Goal: Task Accomplishment & Management: Manage account settings

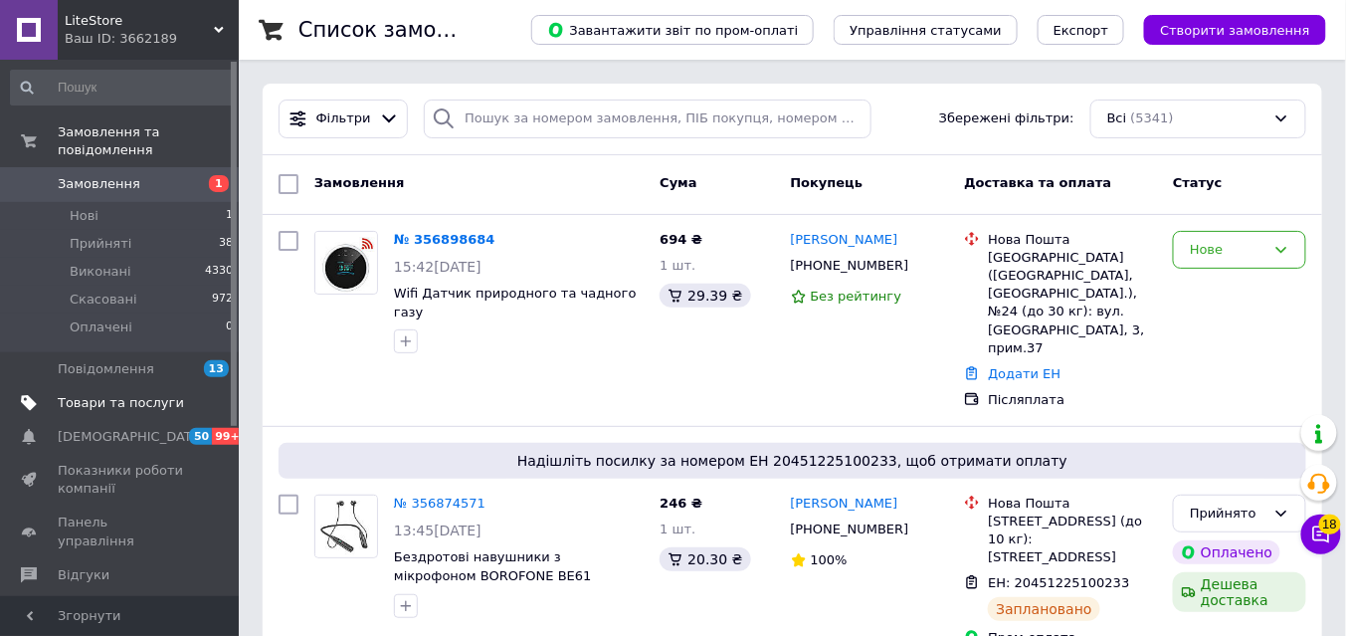
click at [117, 394] on span "Товари та послуги" at bounding box center [121, 403] width 126 height 18
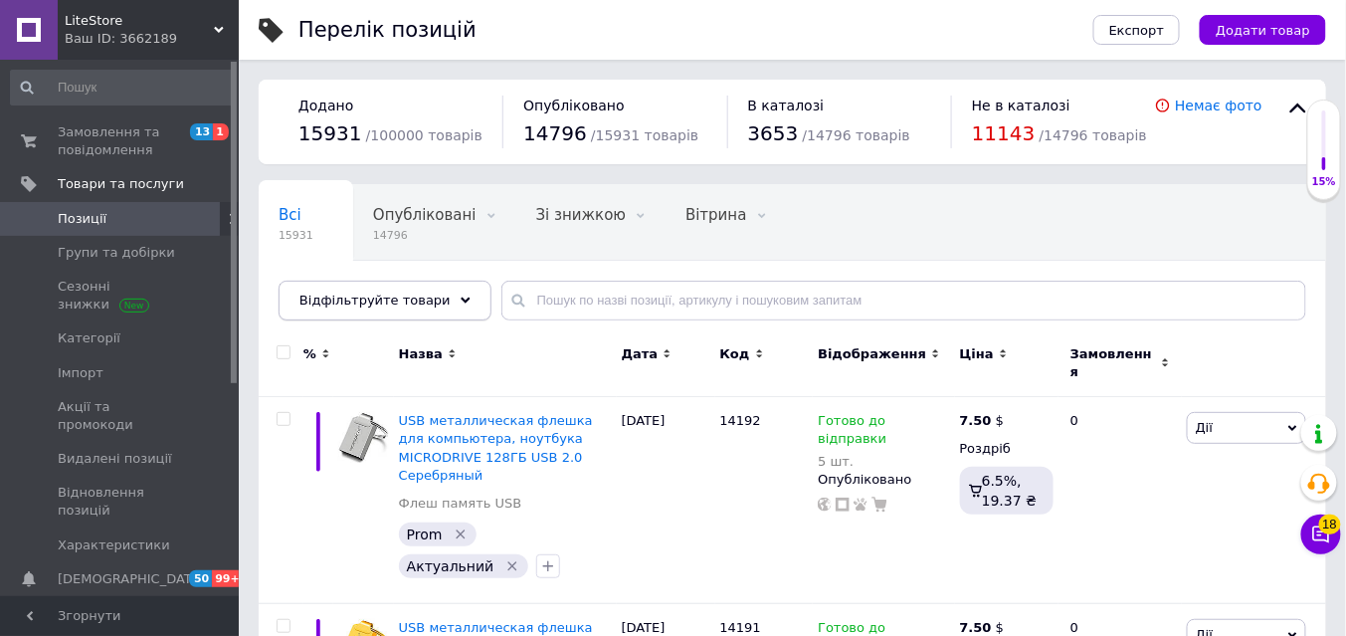
click at [414, 312] on div "Відфільтруйте товари" at bounding box center [385, 301] width 213 height 40
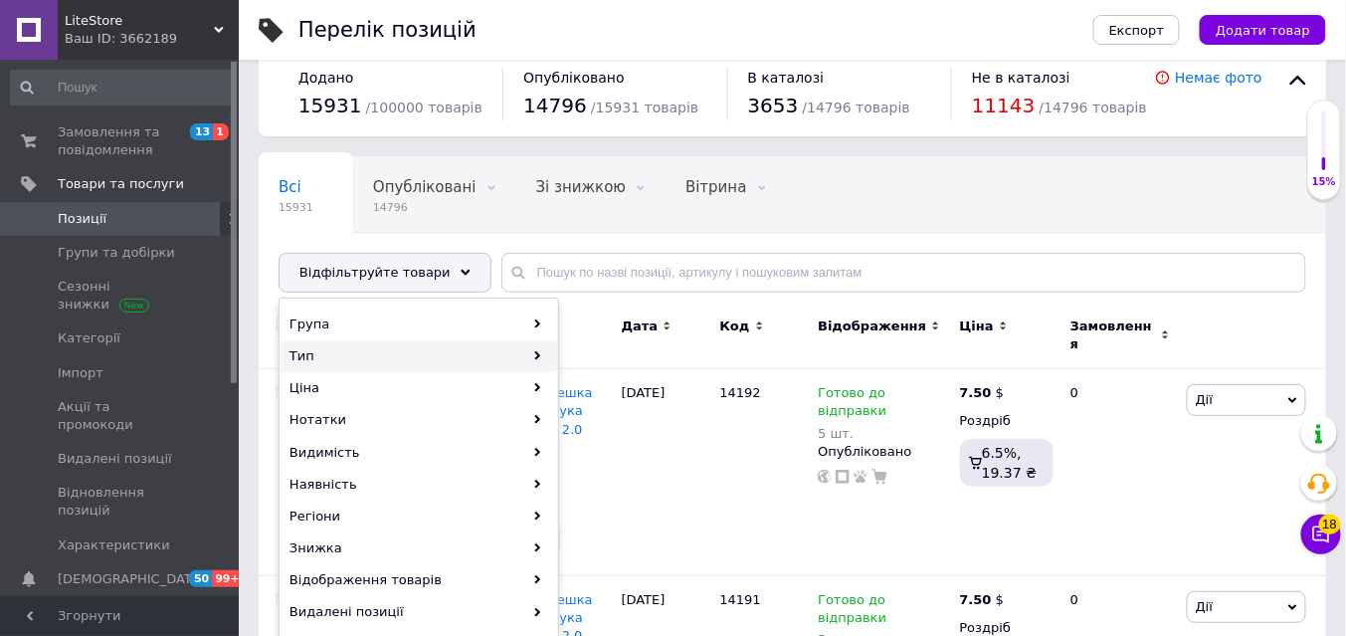
scroll to position [80, 0]
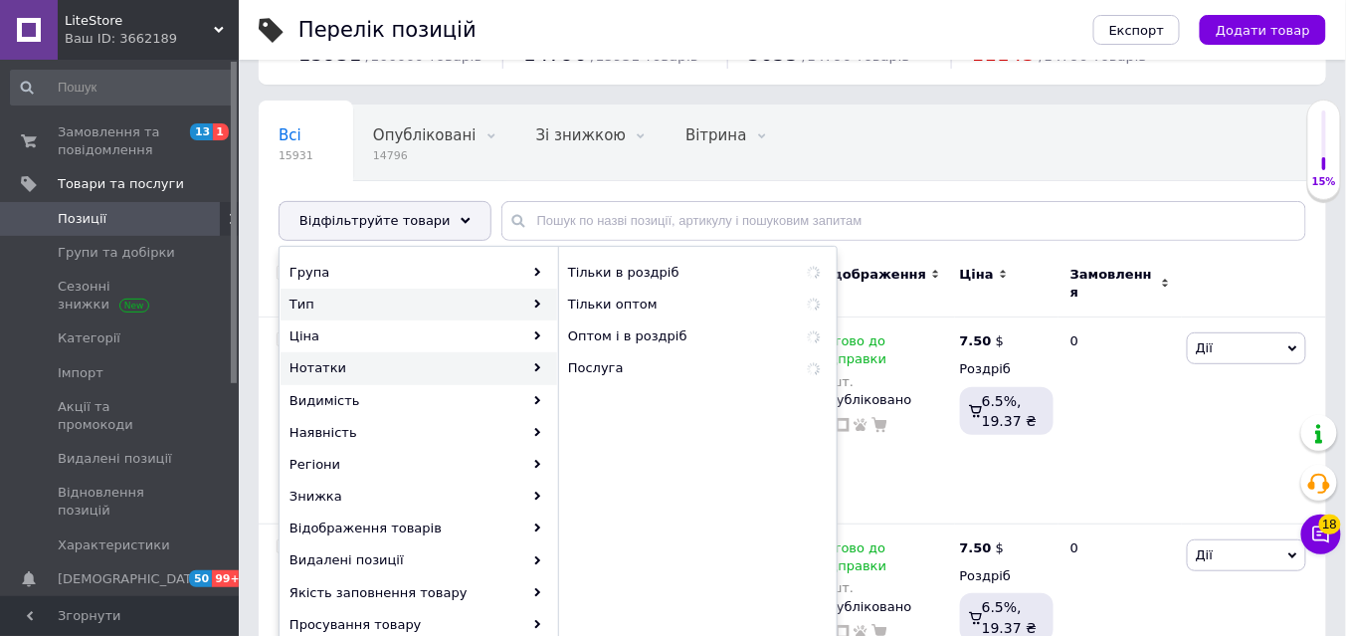
click at [425, 355] on div "Нотатки" at bounding box center [419, 368] width 277 height 32
click at [492, 365] on div "Нотатки" at bounding box center [419, 368] width 277 height 32
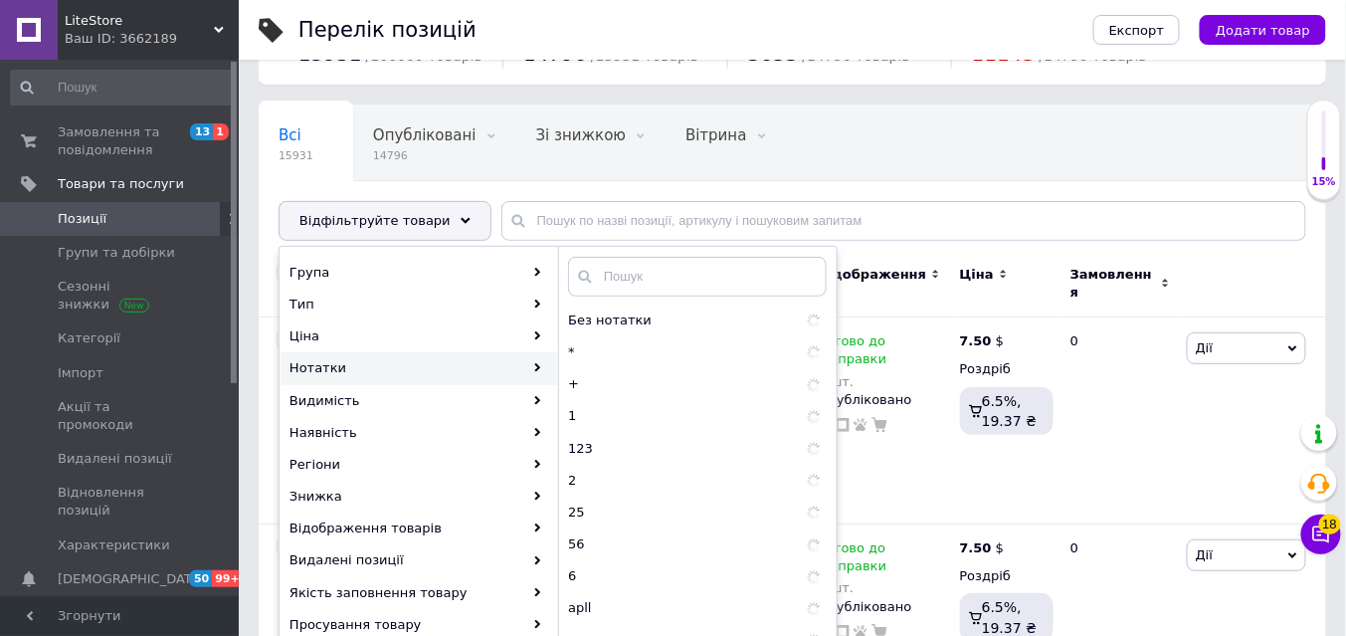
click at [530, 370] on div "Нотатки" at bounding box center [419, 368] width 277 height 32
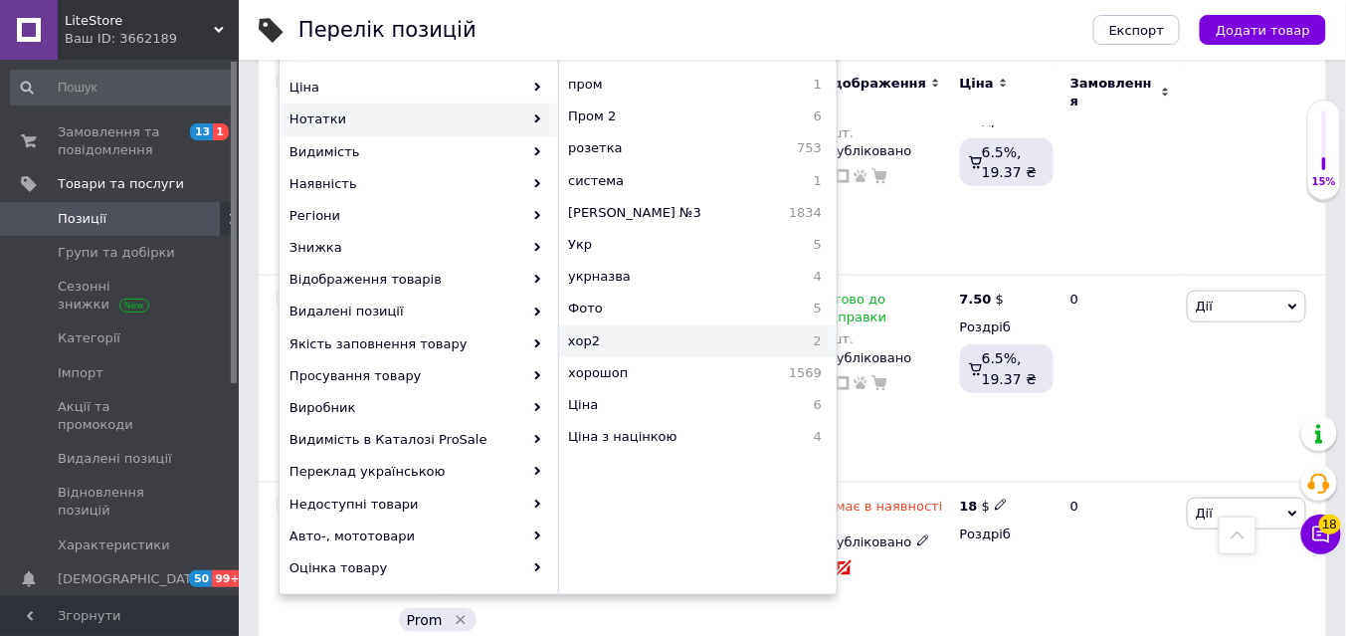
scroll to position [239, 0]
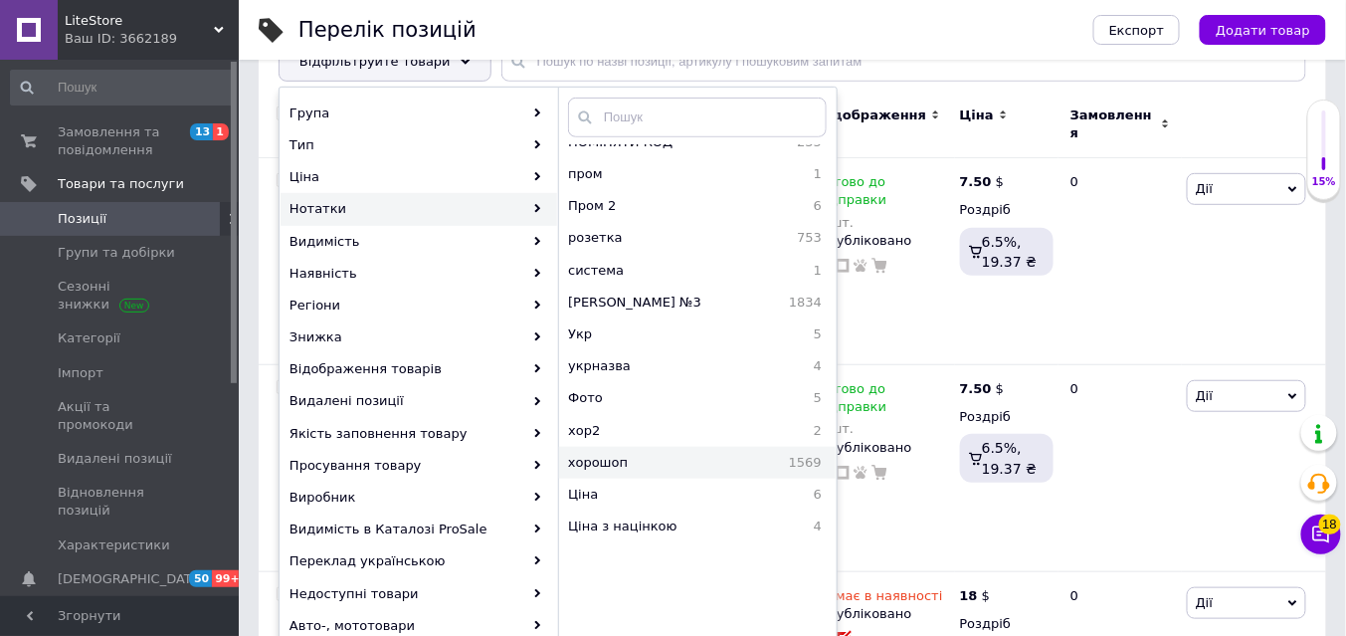
click at [698, 459] on span "хорошоп" at bounding box center [642, 463] width 148 height 18
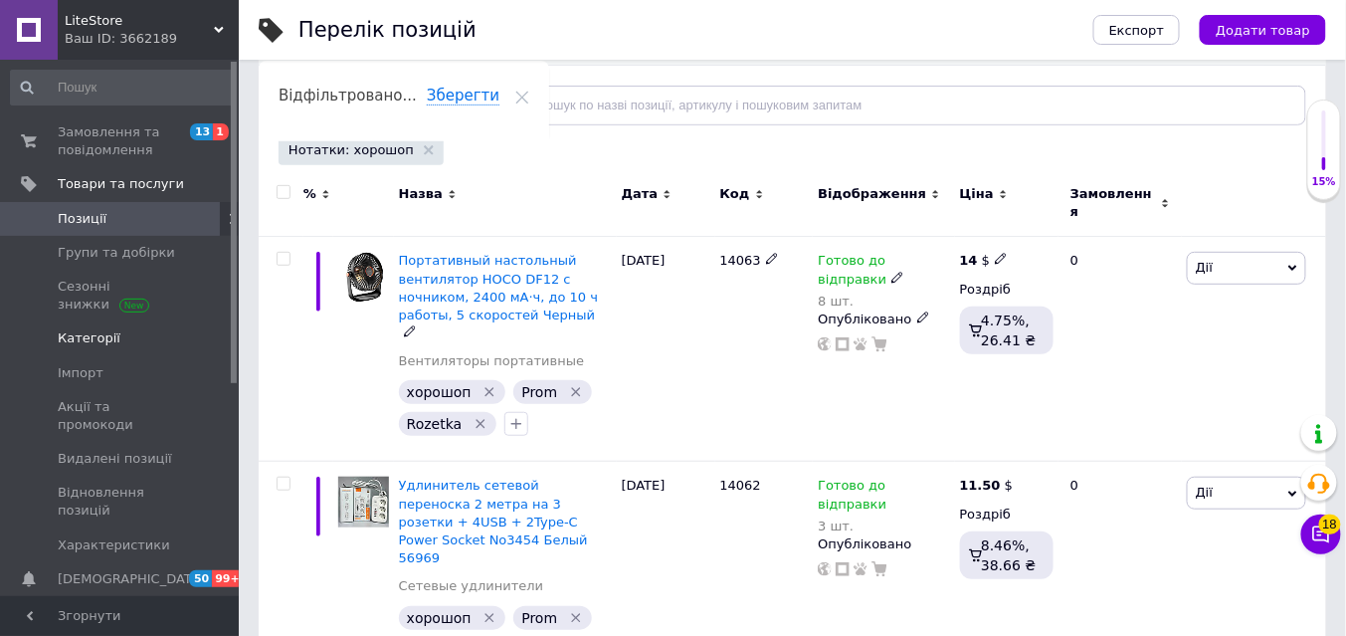
scroll to position [80, 0]
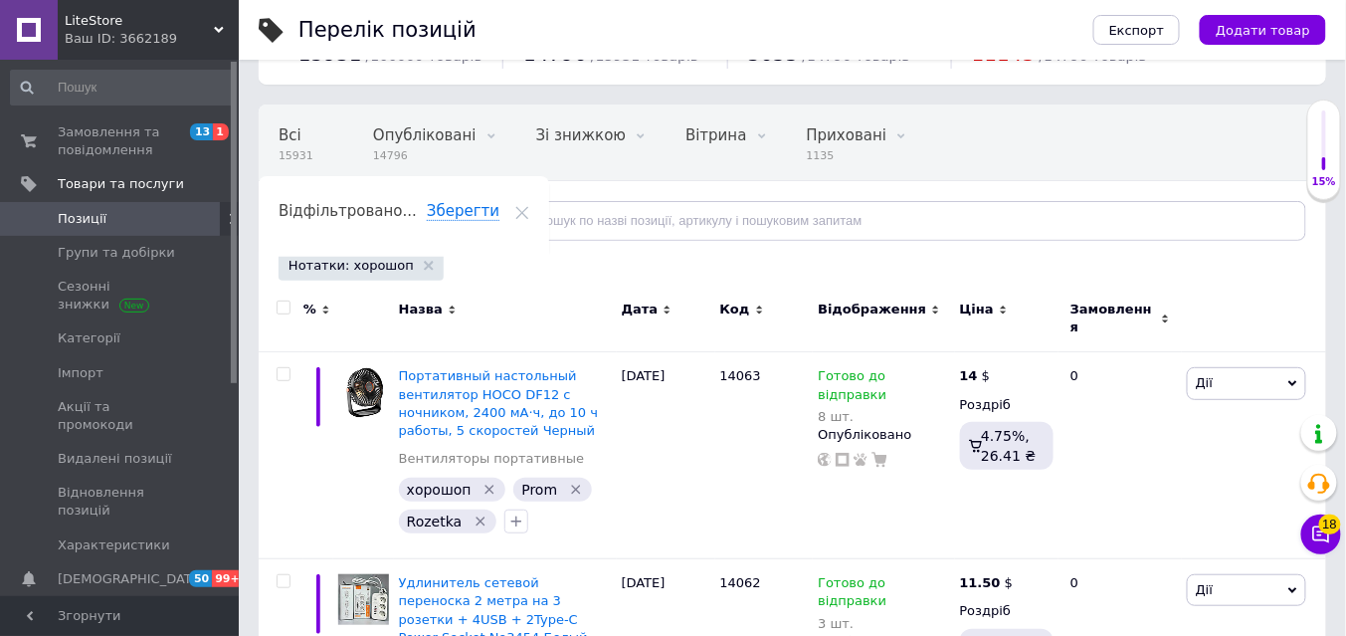
click at [275, 303] on div at bounding box center [284, 307] width 40 height 14
click at [282, 303] on input "checkbox" at bounding box center [283, 307] width 13 height 13
checkbox input "true"
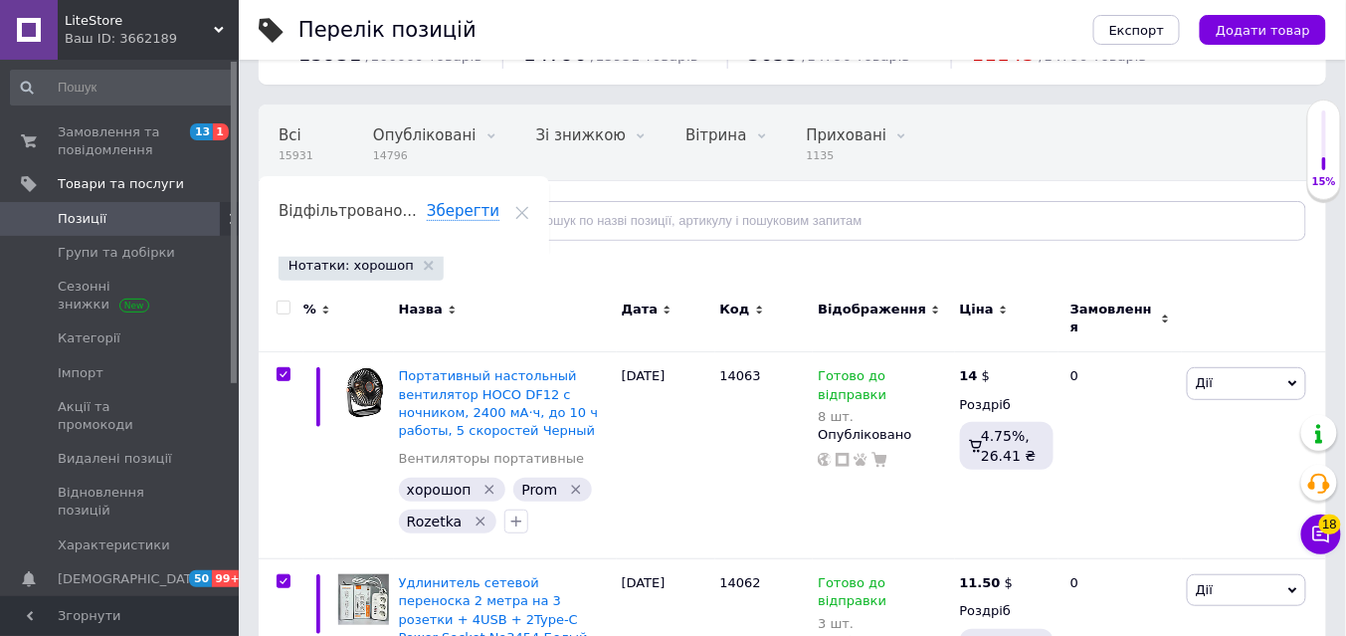
checkbox input "true"
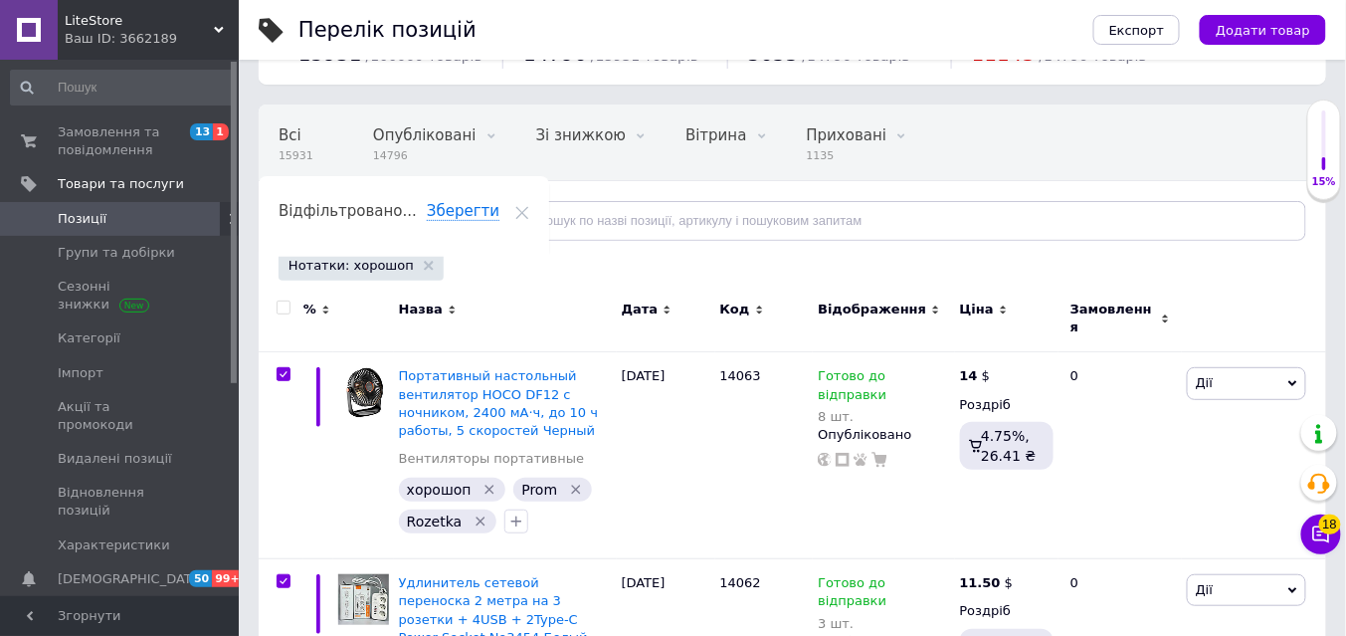
checkbox input "true"
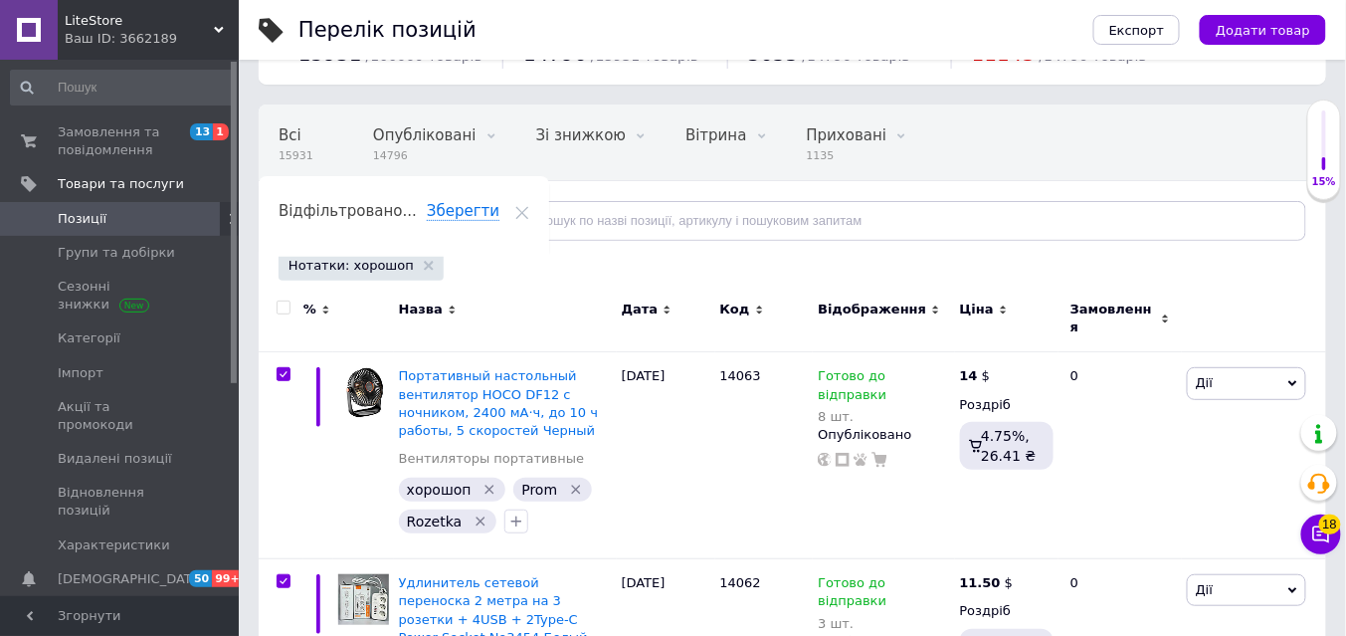
checkbox input "true"
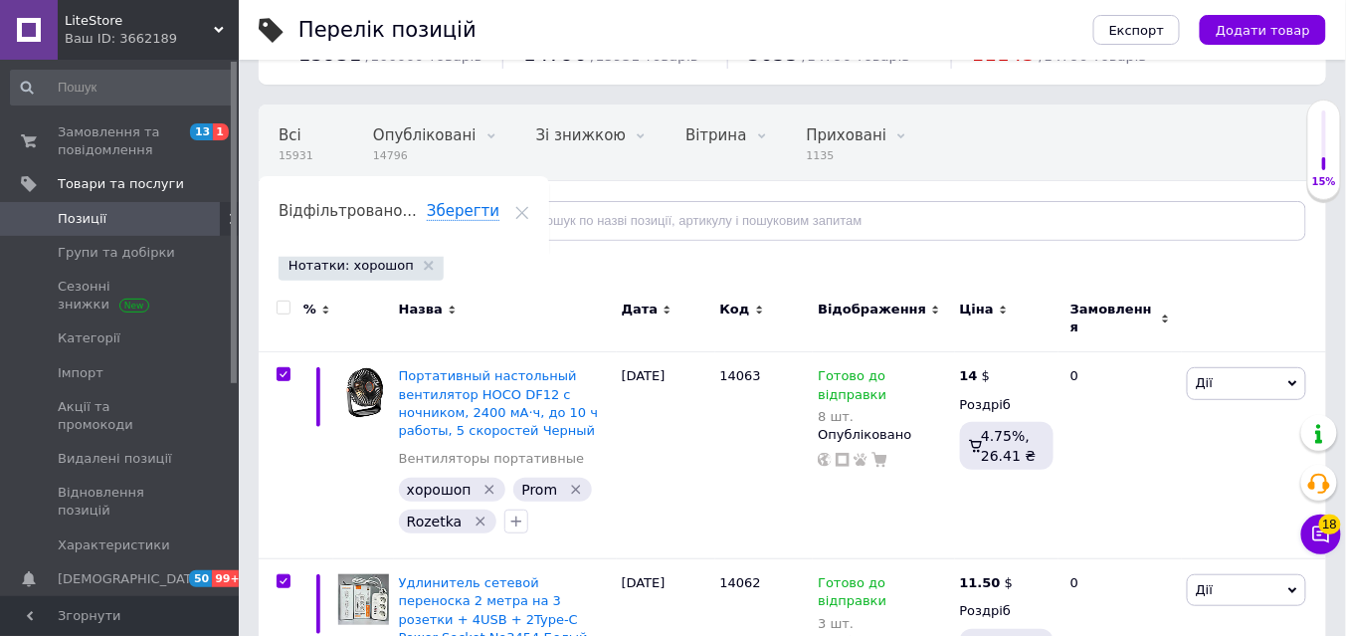
checkbox input "true"
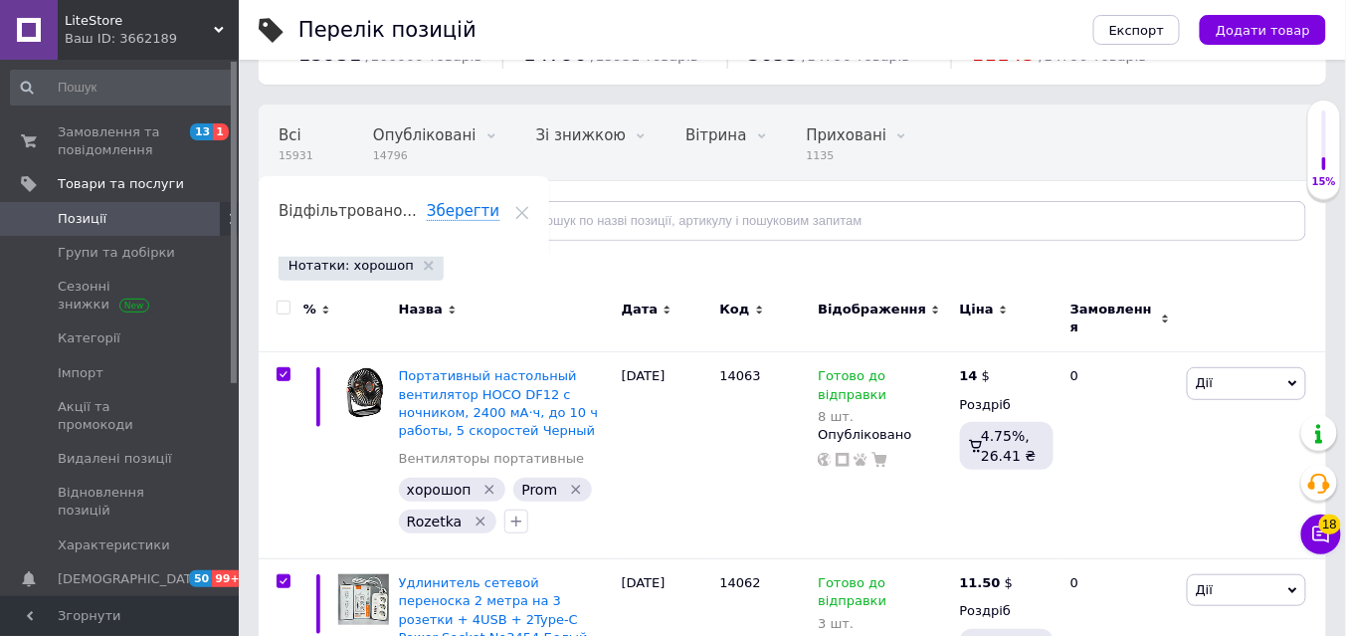
checkbox input "true"
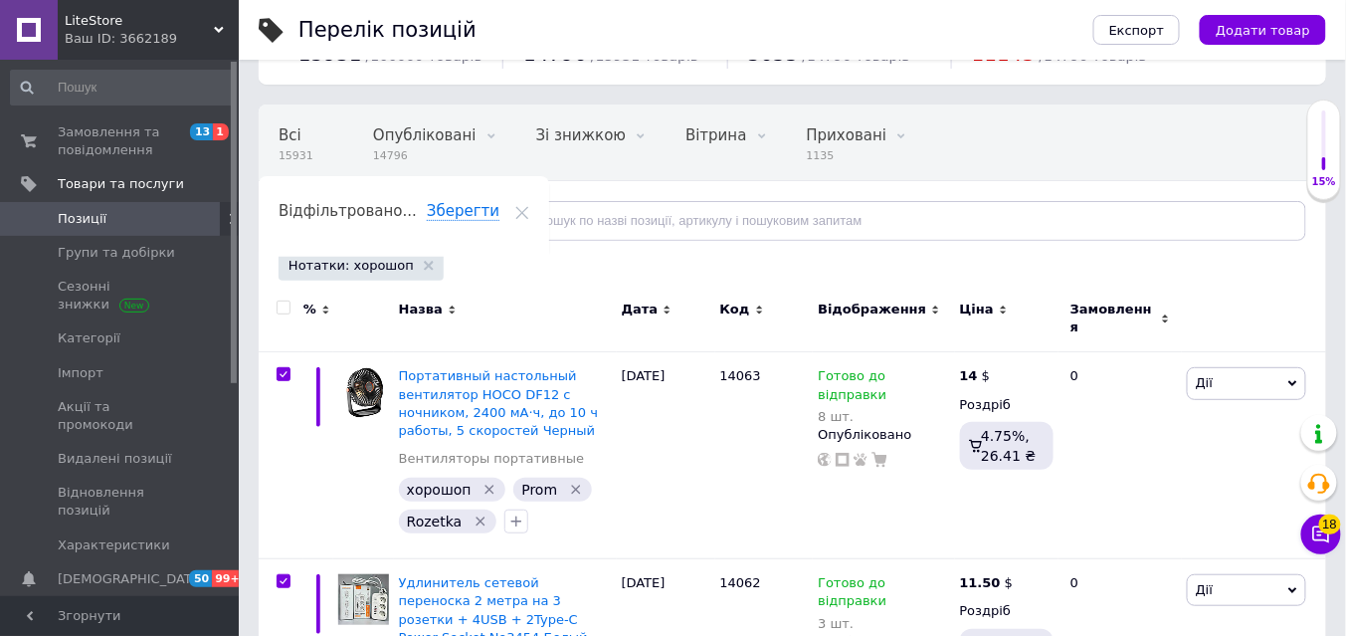
checkbox input "true"
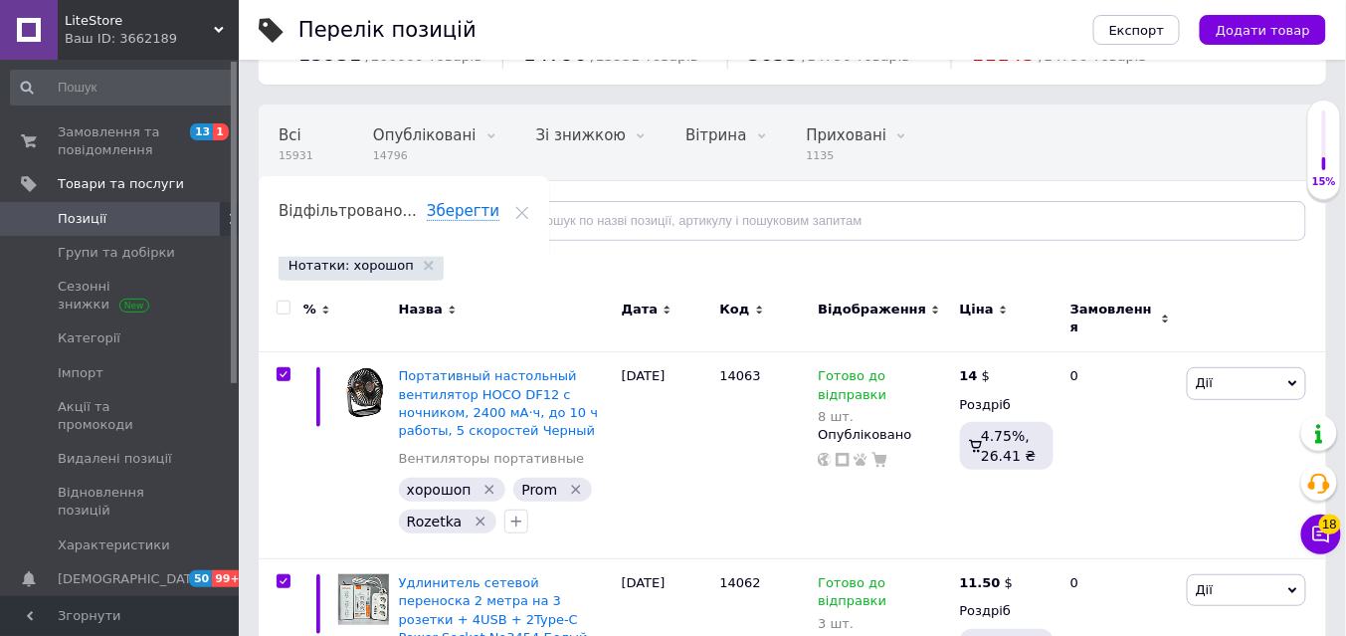
checkbox input "true"
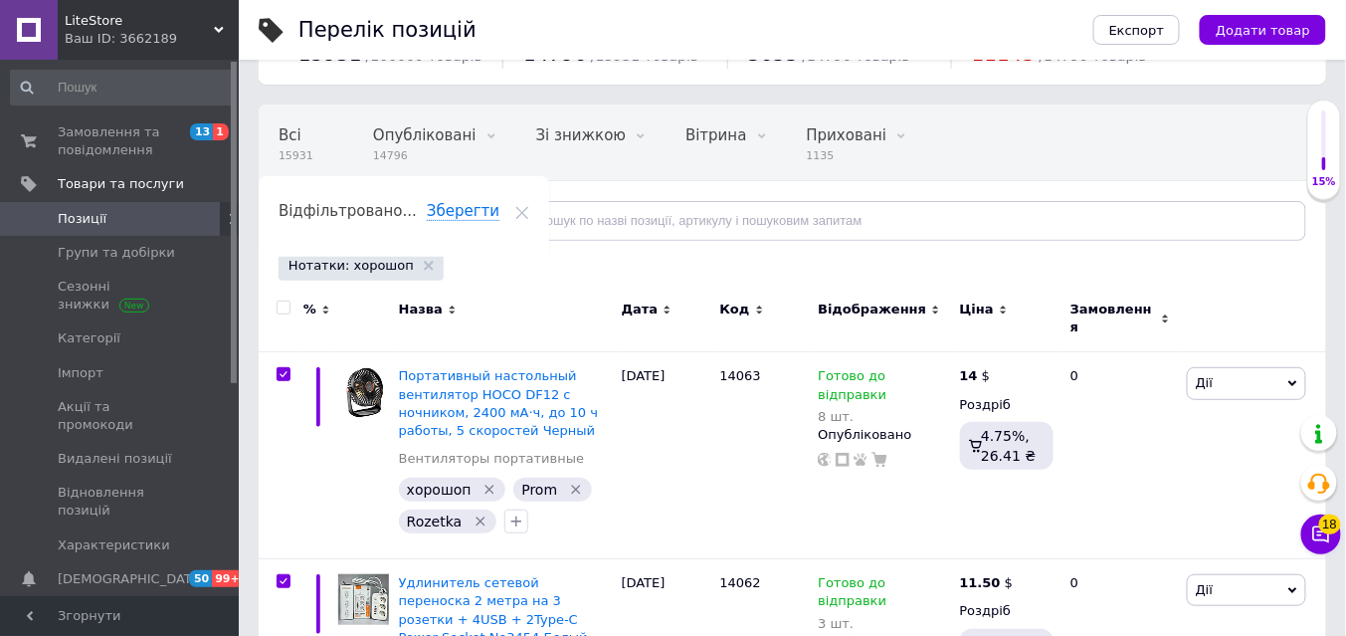
checkbox input "true"
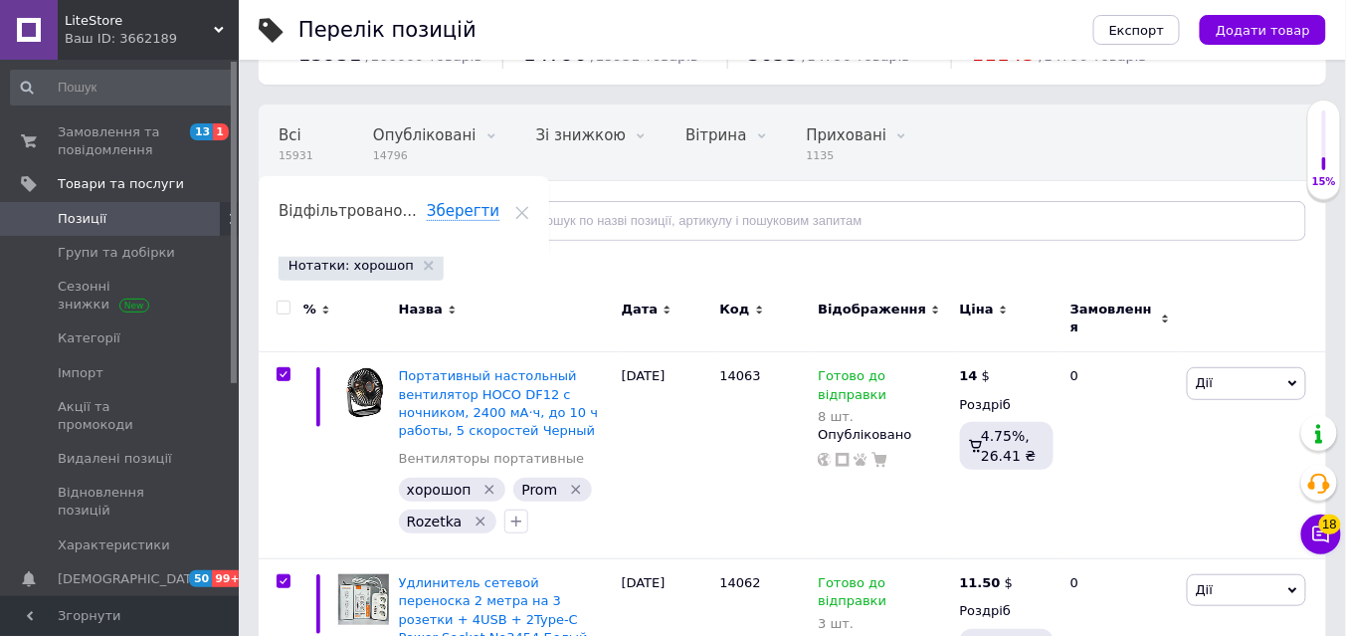
checkbox input "true"
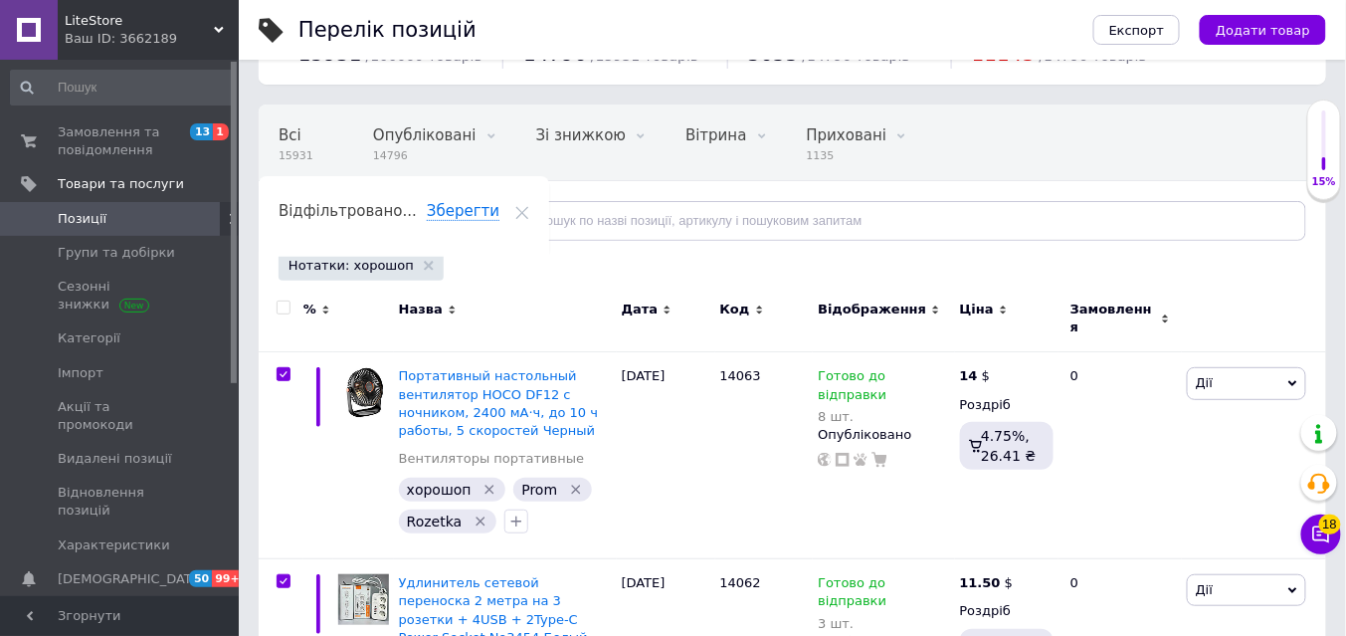
checkbox input "true"
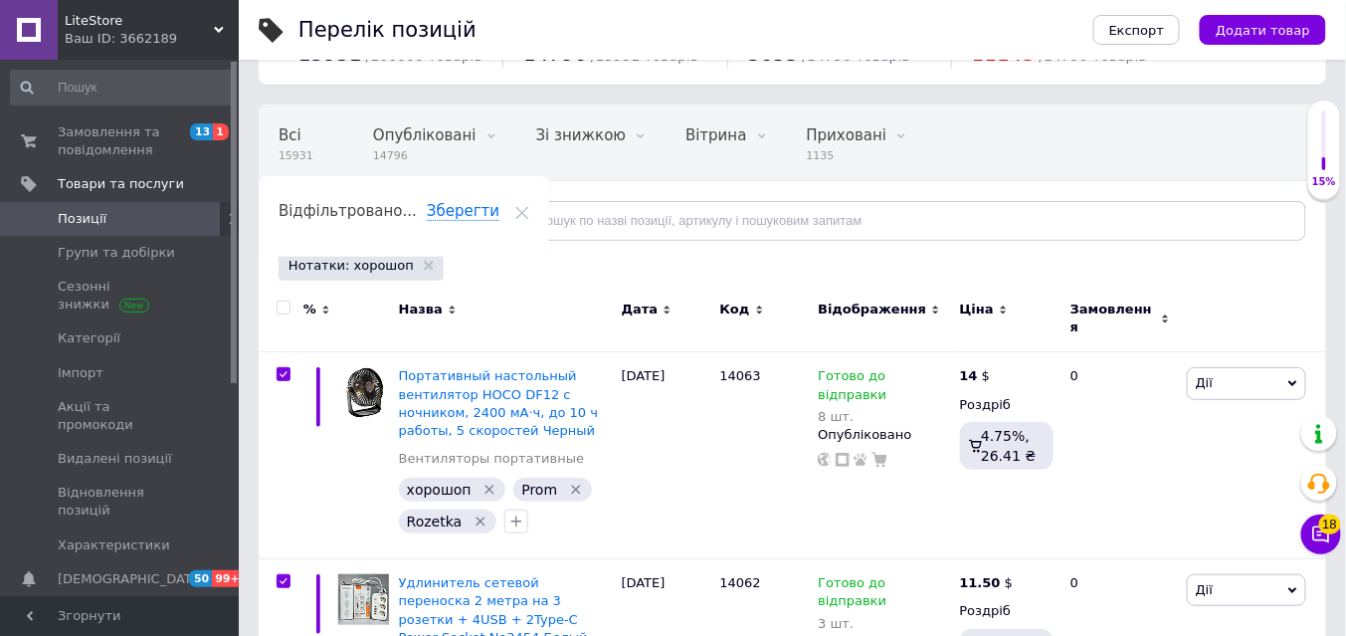
checkbox input "true"
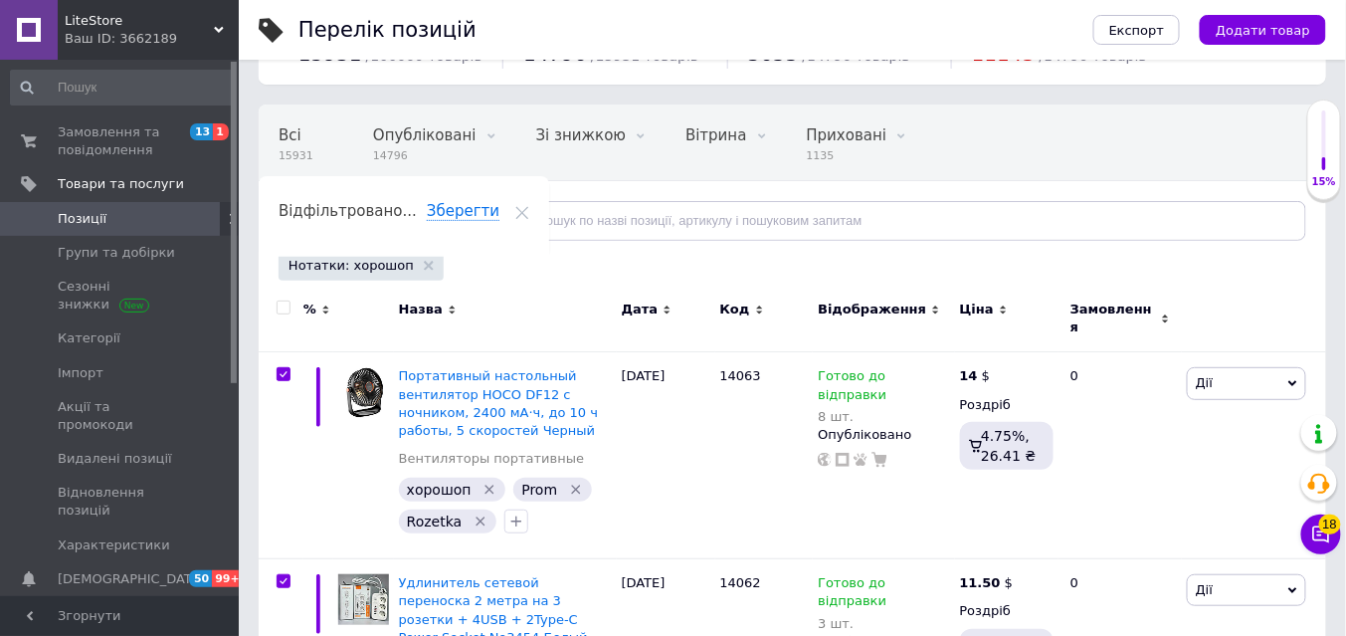
checkbox input "true"
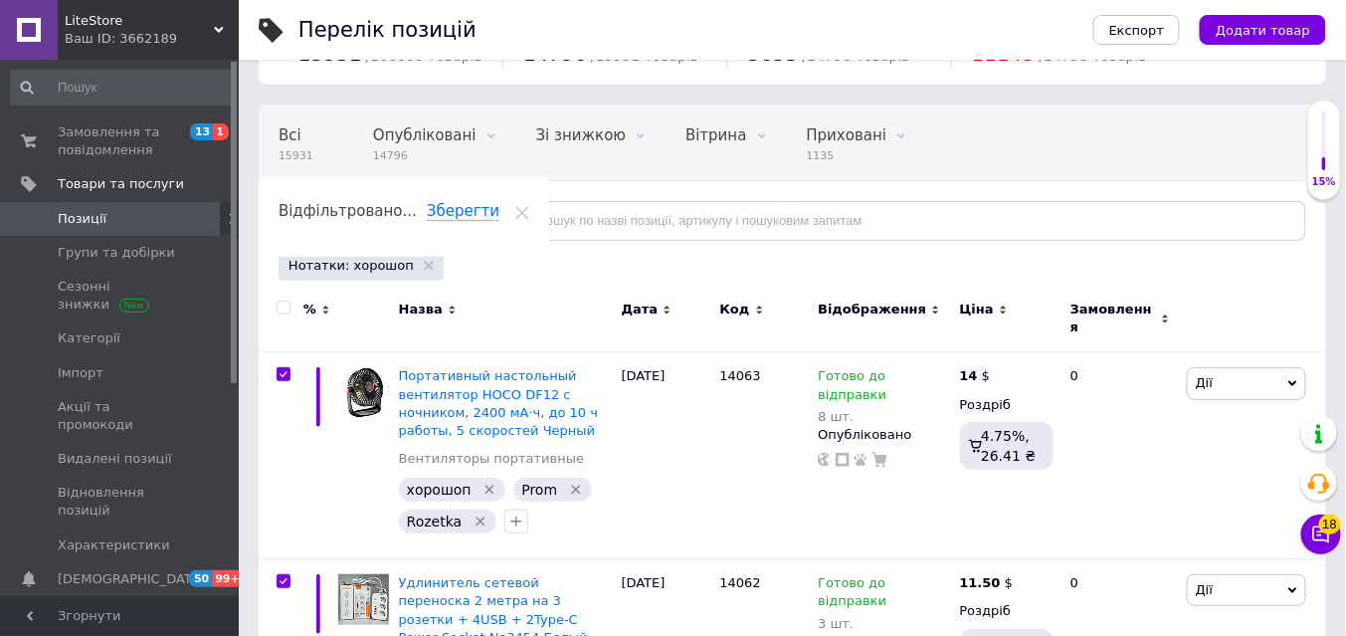
checkbox input "true"
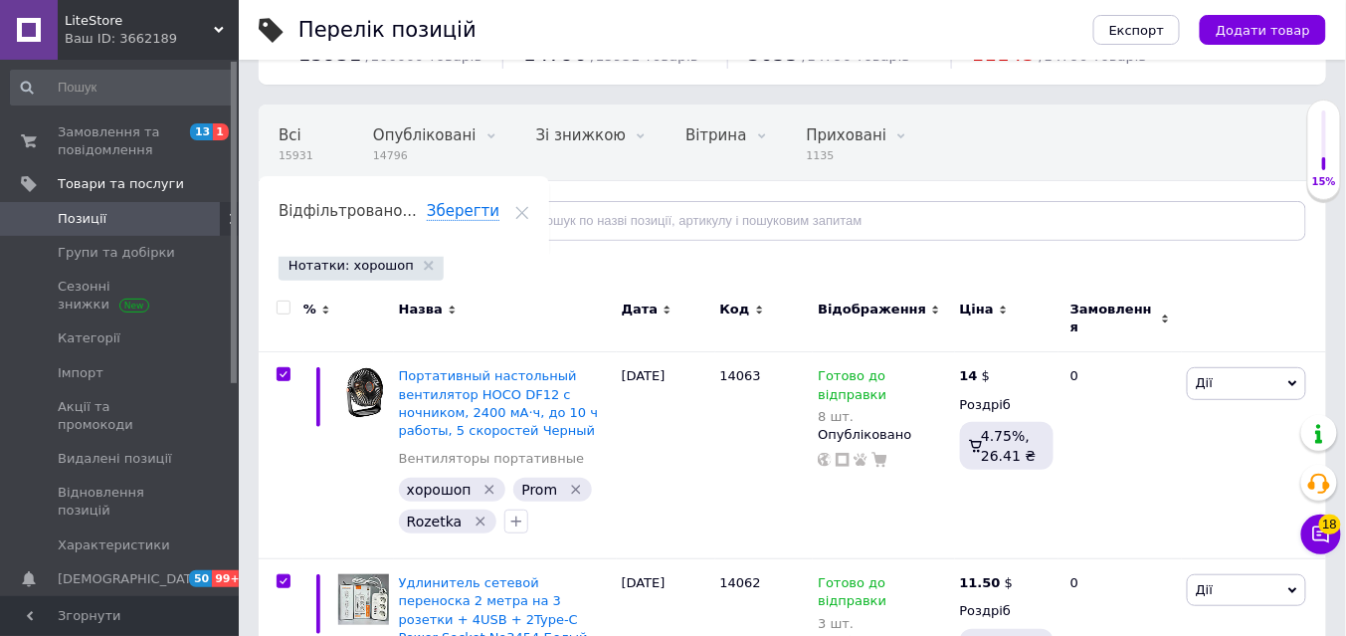
checkbox input "true"
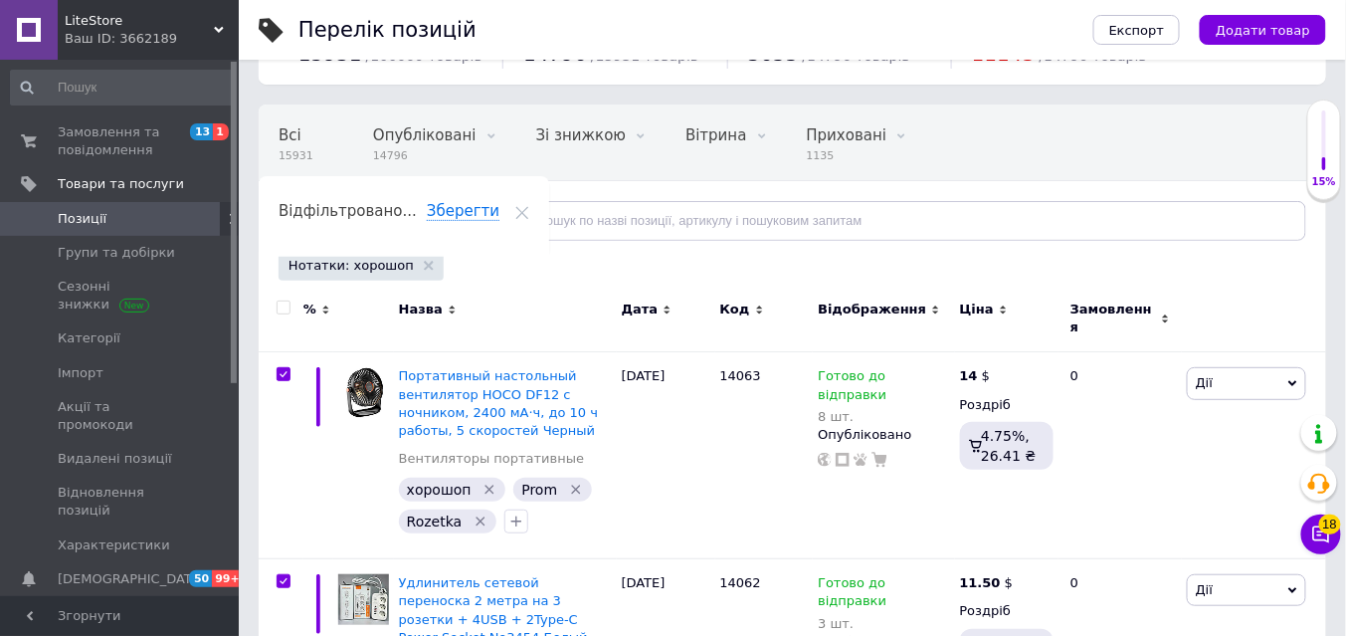
checkbox input "true"
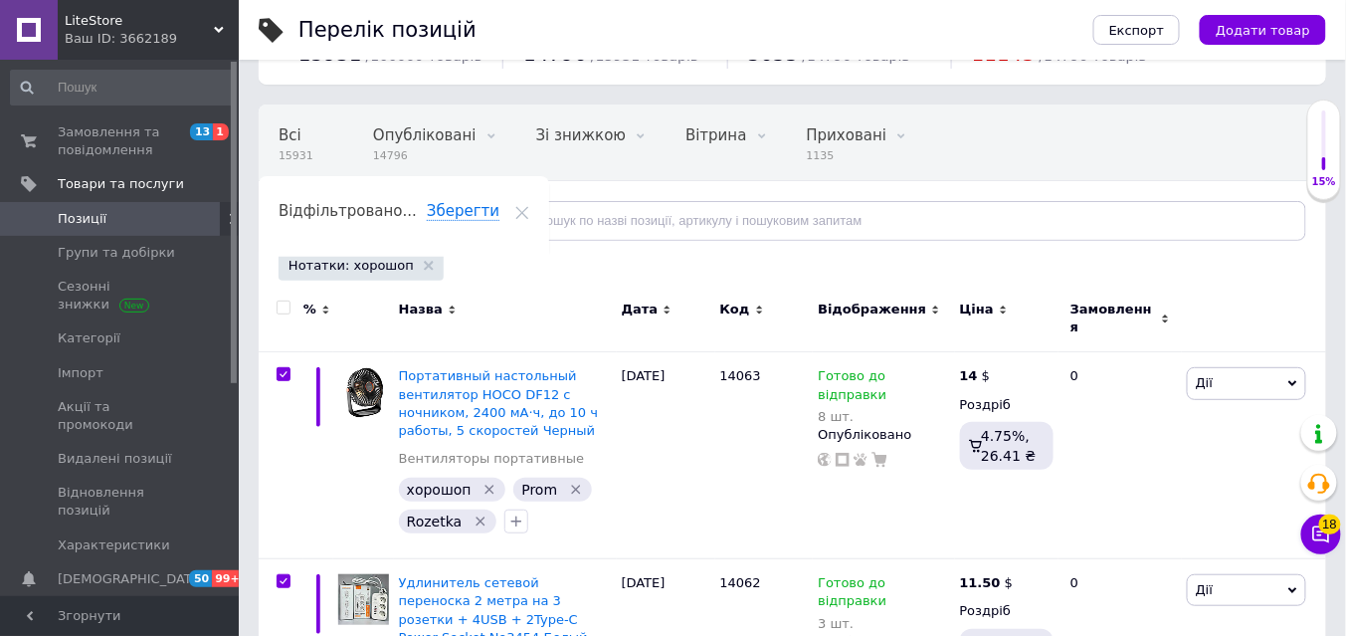
checkbox input "true"
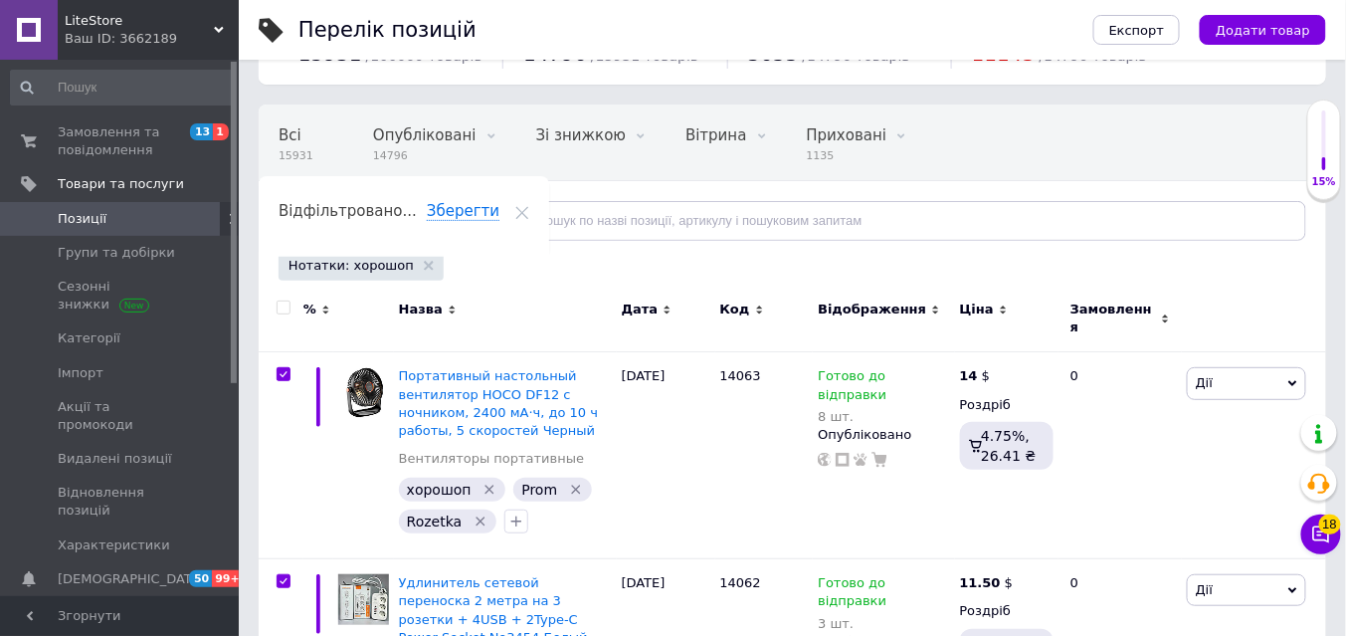
checkbox input "true"
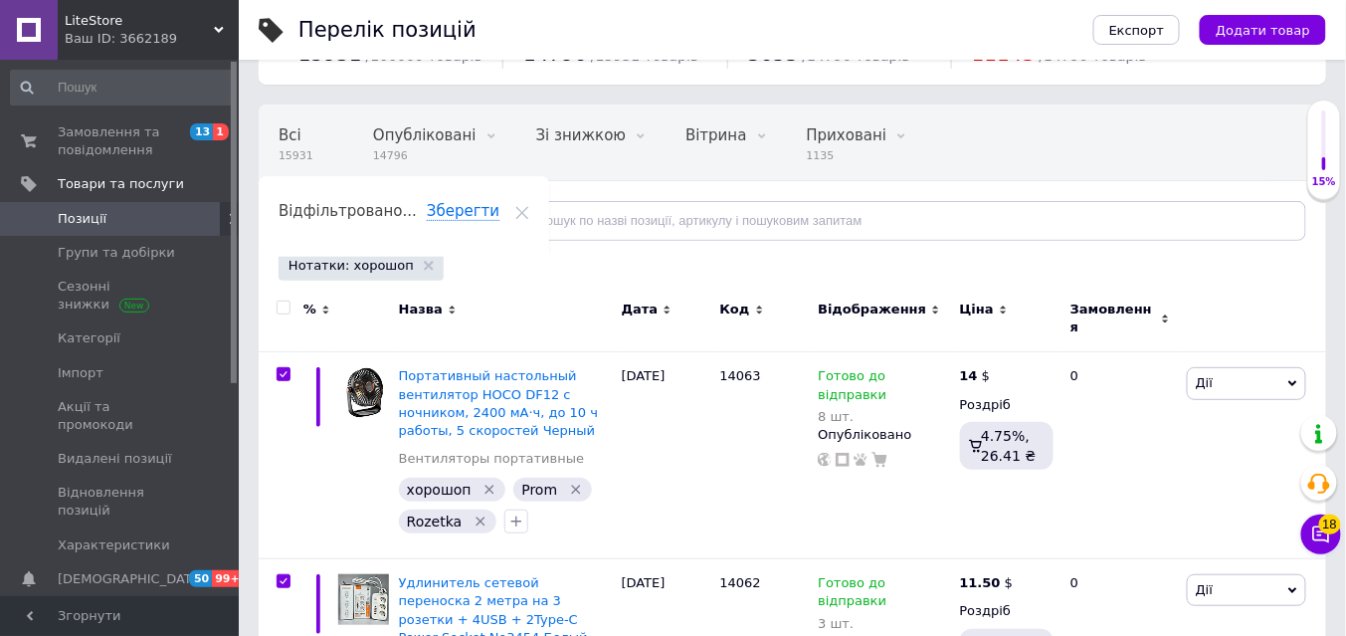
checkbox input "true"
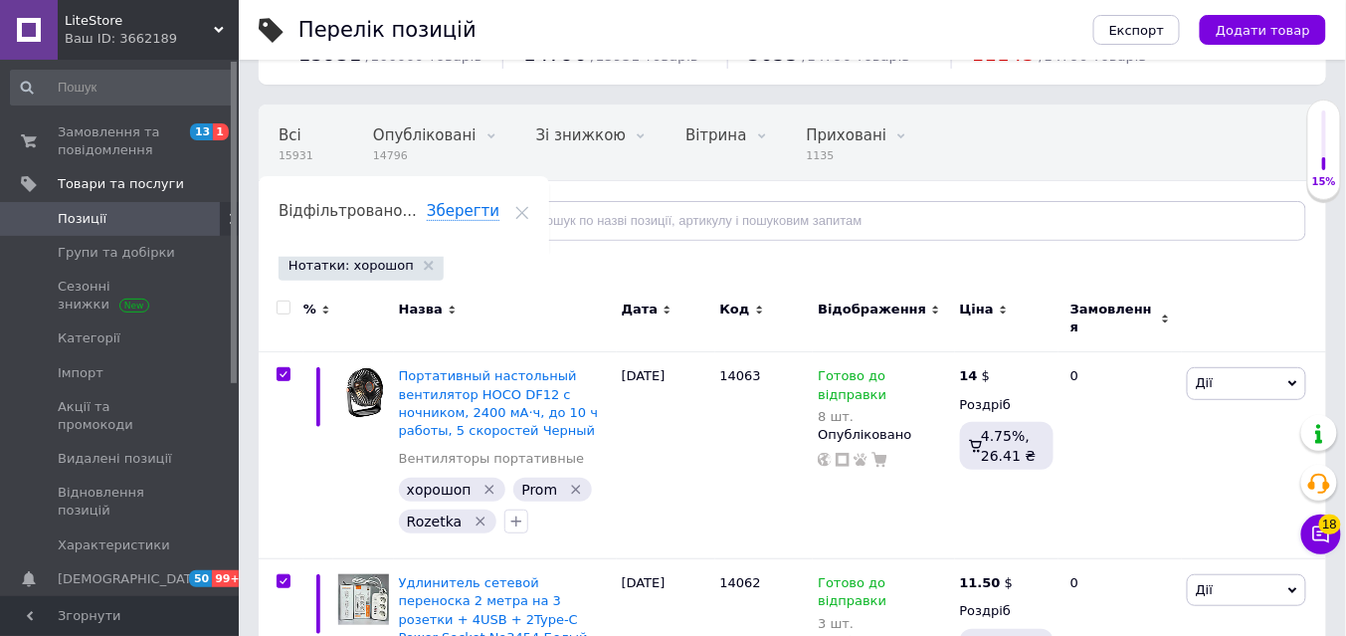
checkbox input "true"
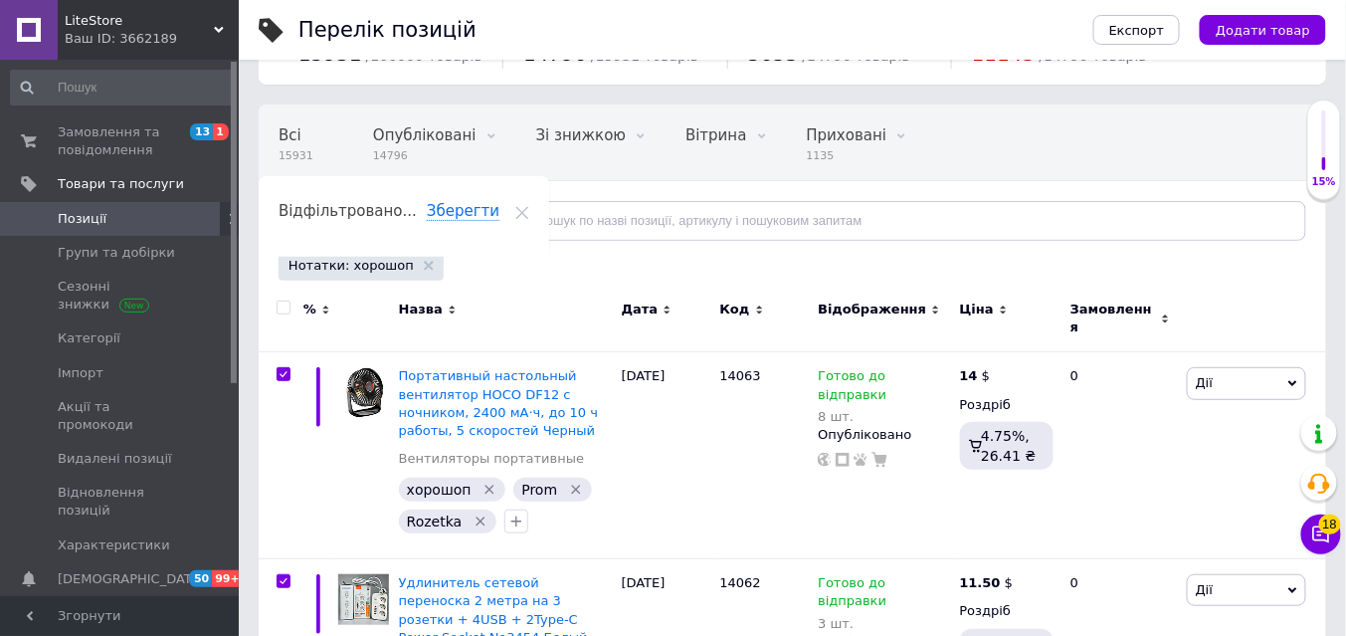
checkbox input "true"
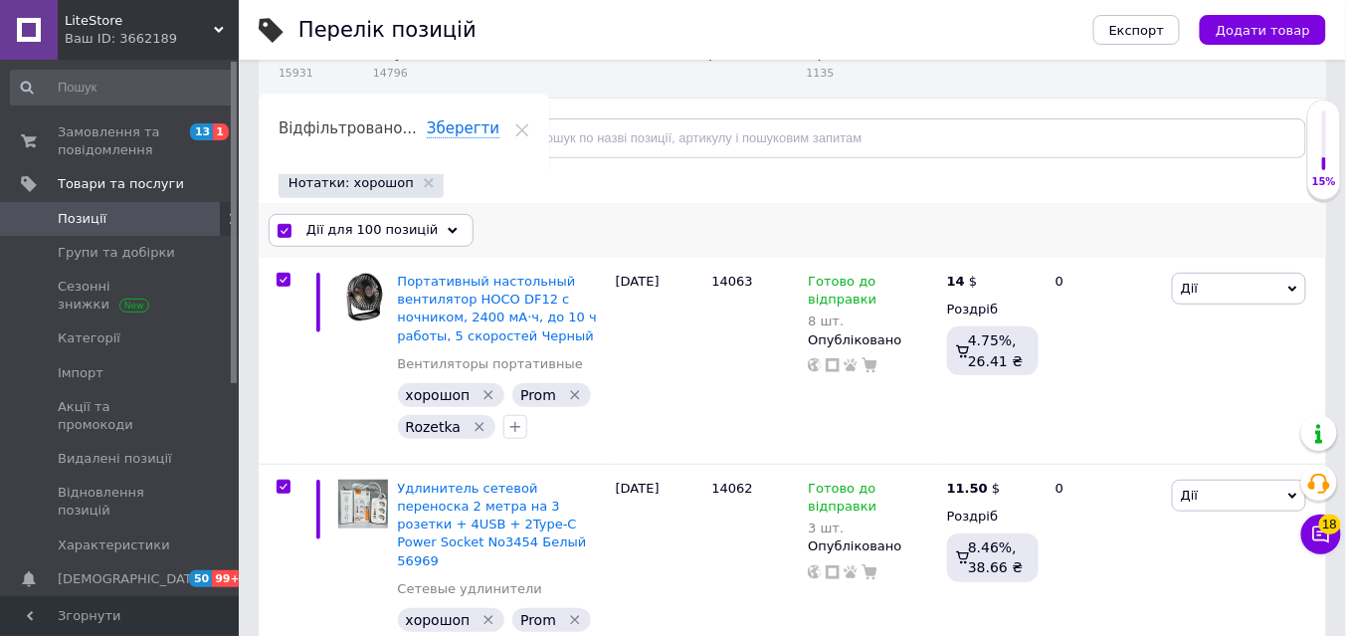
scroll to position [0, 0]
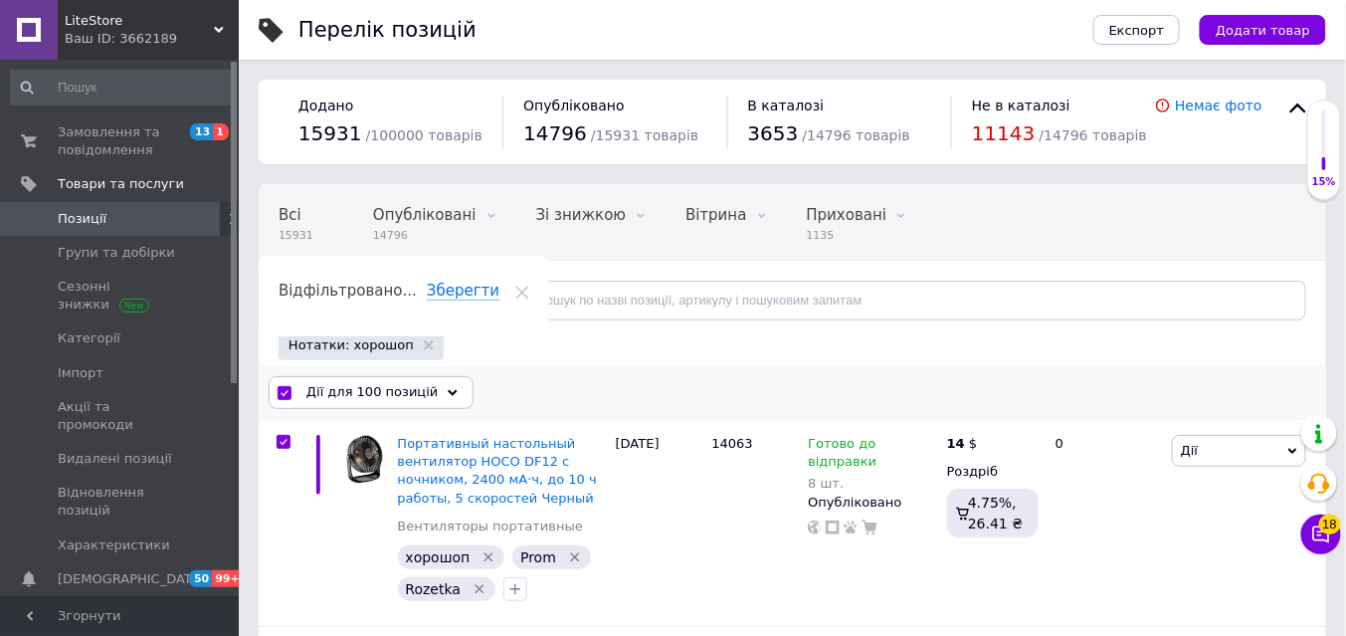
click at [416, 378] on div "Дії для 100 позицій" at bounding box center [371, 392] width 205 height 32
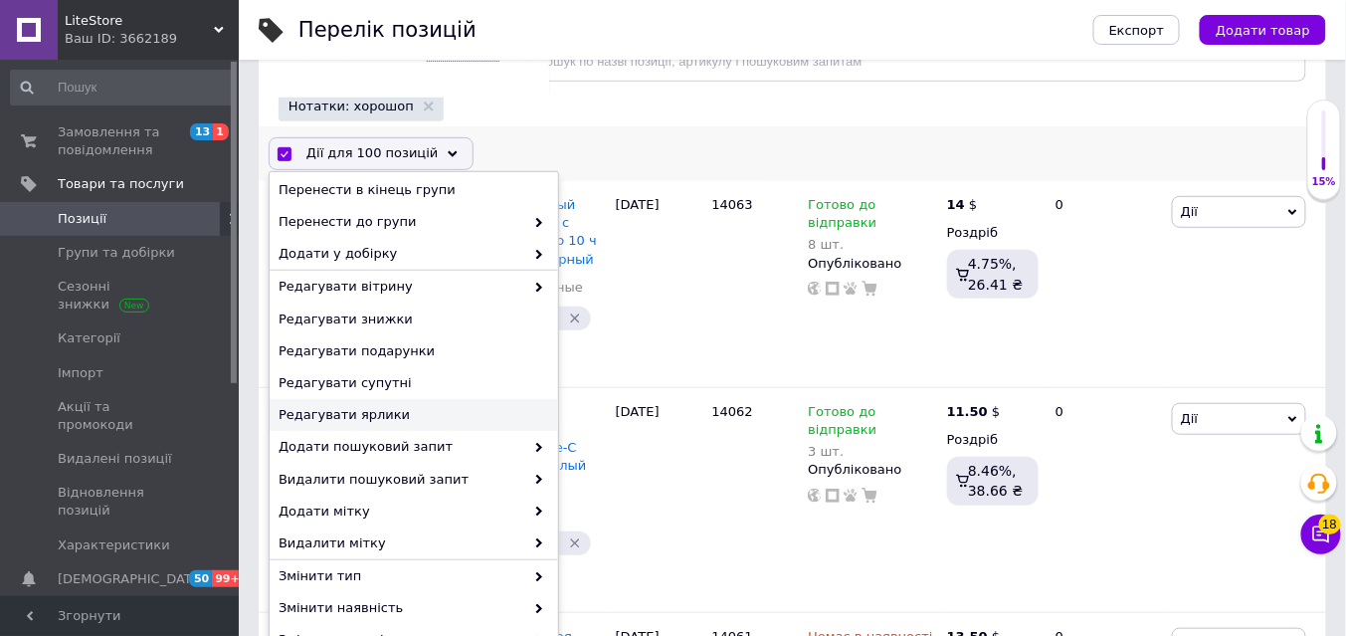
scroll to position [80, 0]
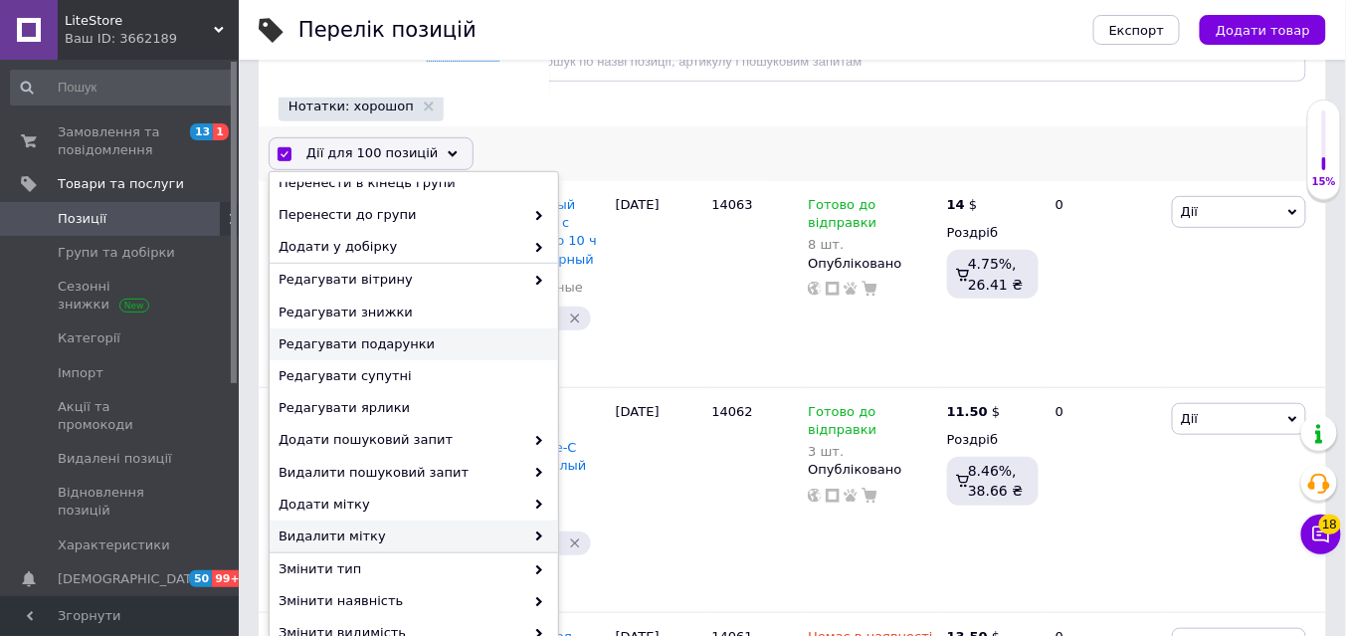
click at [507, 527] on span "Видалити мітку" at bounding box center [402, 536] width 246 height 18
click at [524, 528] on span at bounding box center [534, 536] width 20 height 18
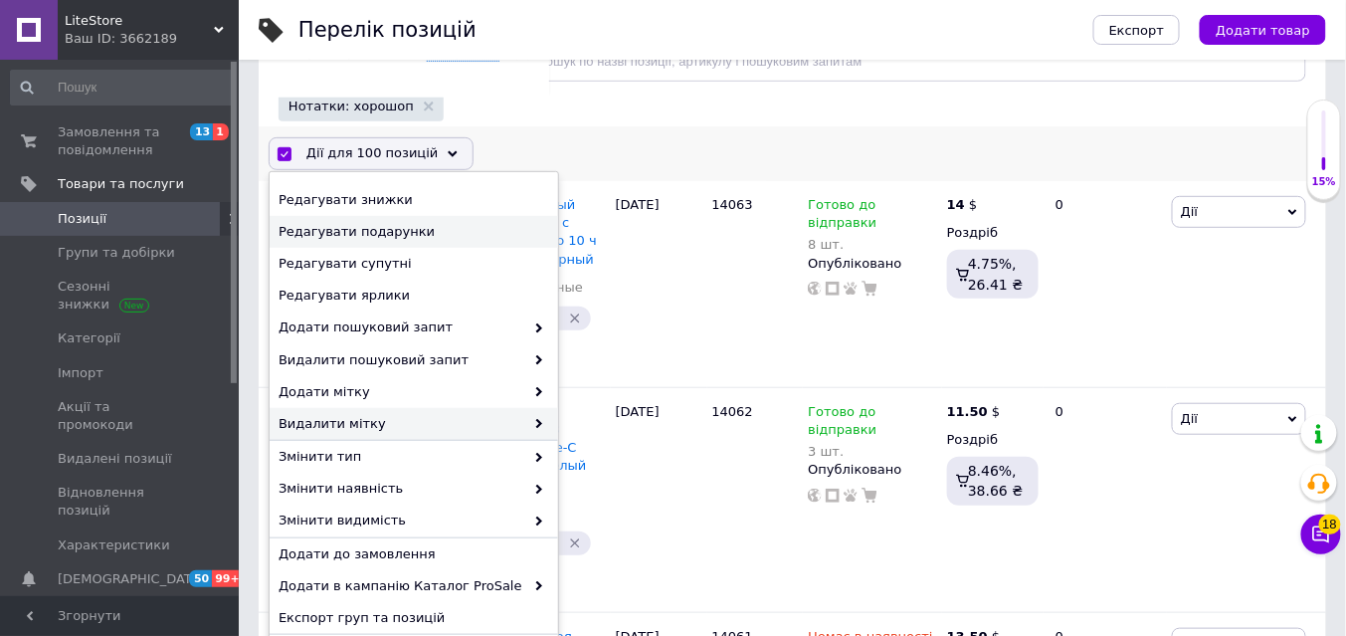
scroll to position [197, 0]
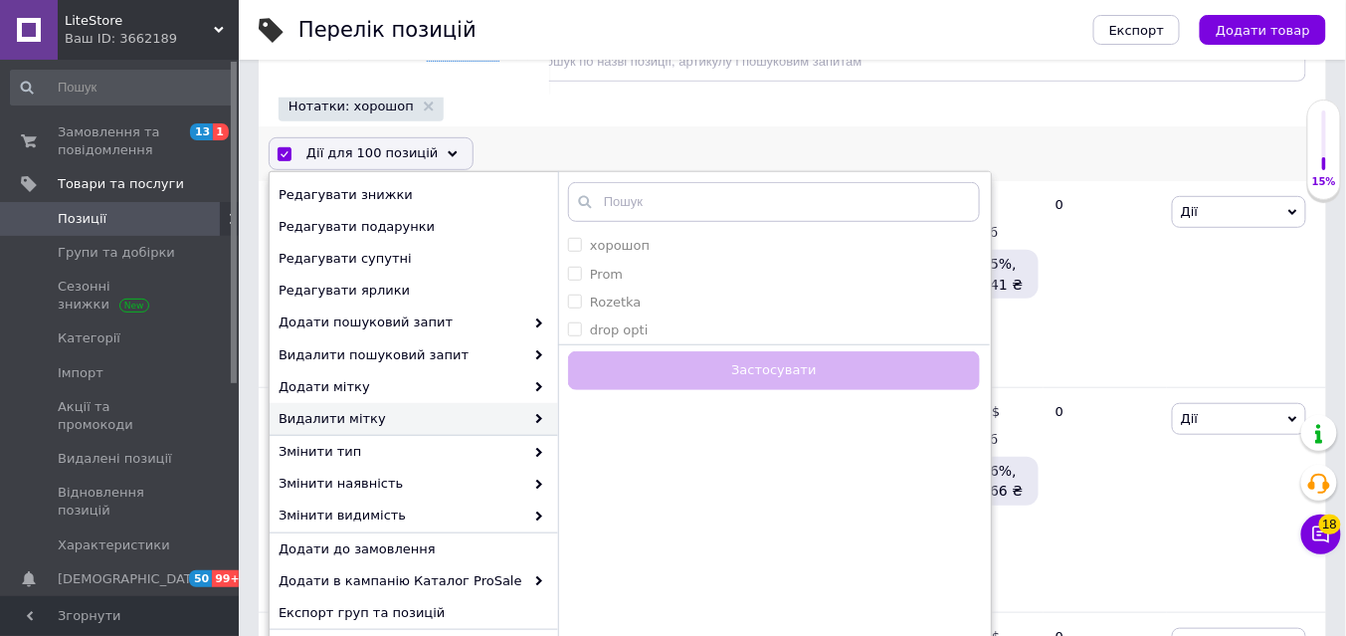
click at [414, 422] on span "Видалити мітку" at bounding box center [402, 419] width 246 height 18
click at [632, 244] on label "хорошоп" at bounding box center [620, 245] width 60 height 15
checkbox input "true"
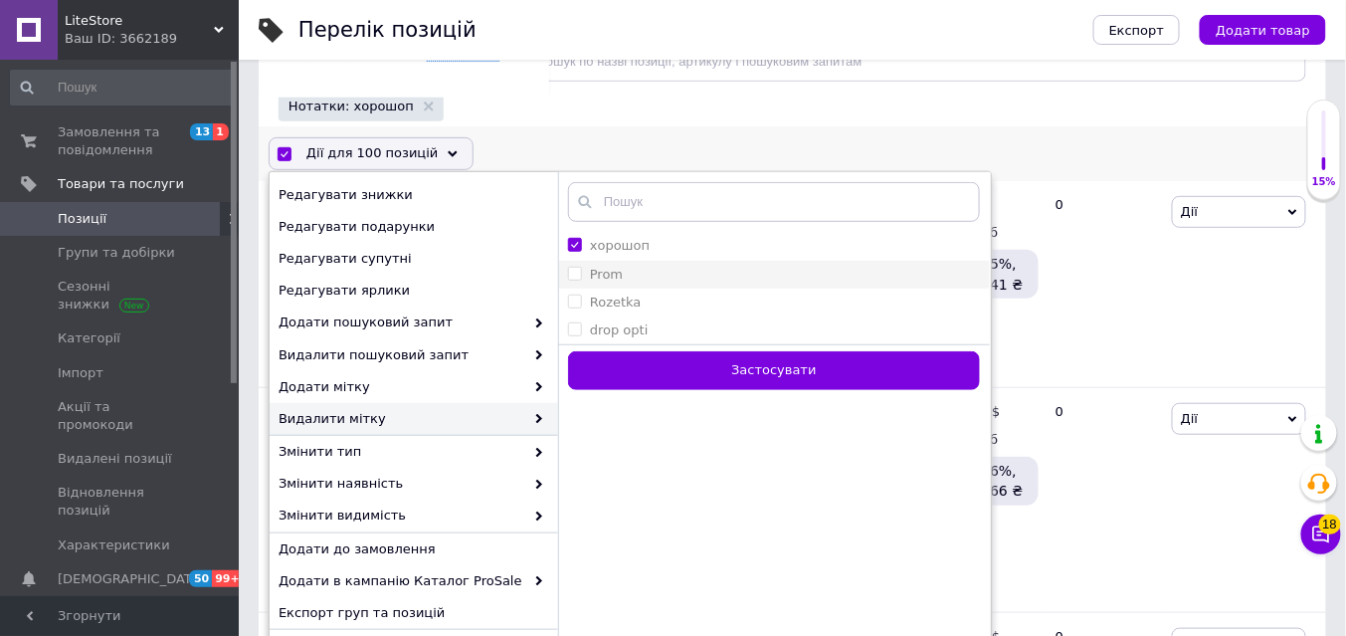
click at [619, 267] on label "Prom" at bounding box center [606, 274] width 33 height 15
checkbox input "true"
click at [645, 293] on div "Rozetka" at bounding box center [774, 302] width 412 height 18
checkbox input "true"
click at [639, 326] on label "drop opti" at bounding box center [619, 329] width 59 height 15
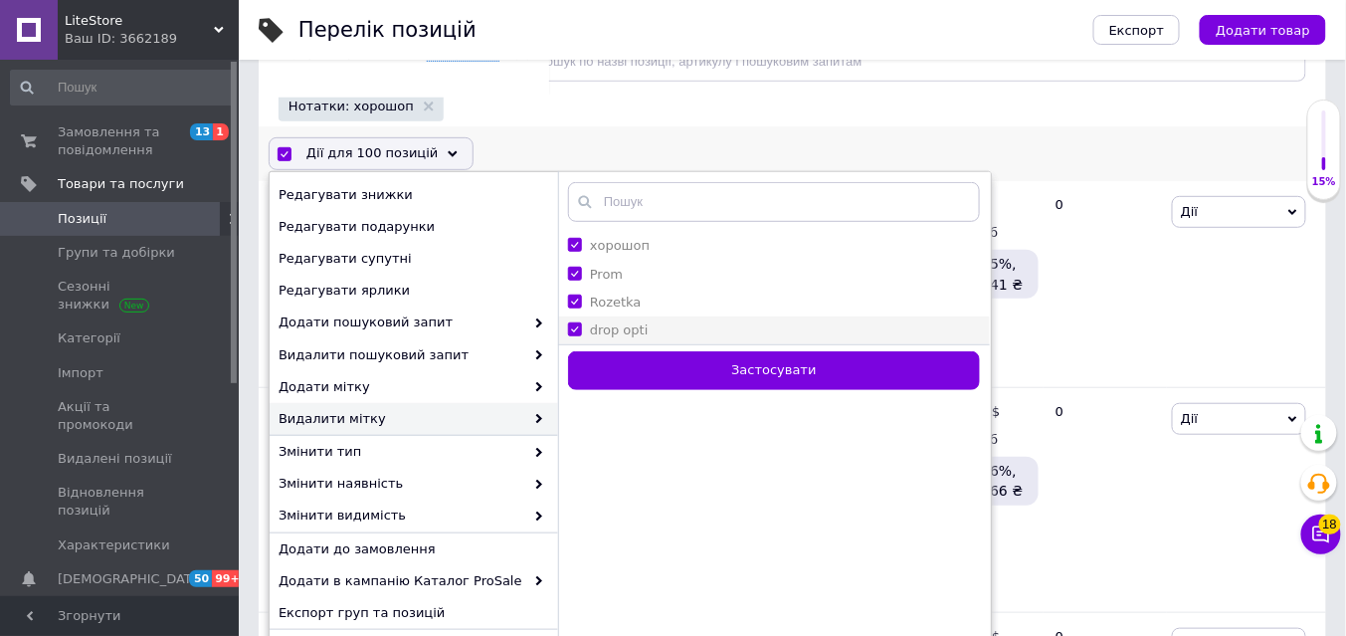
checkbox input "true"
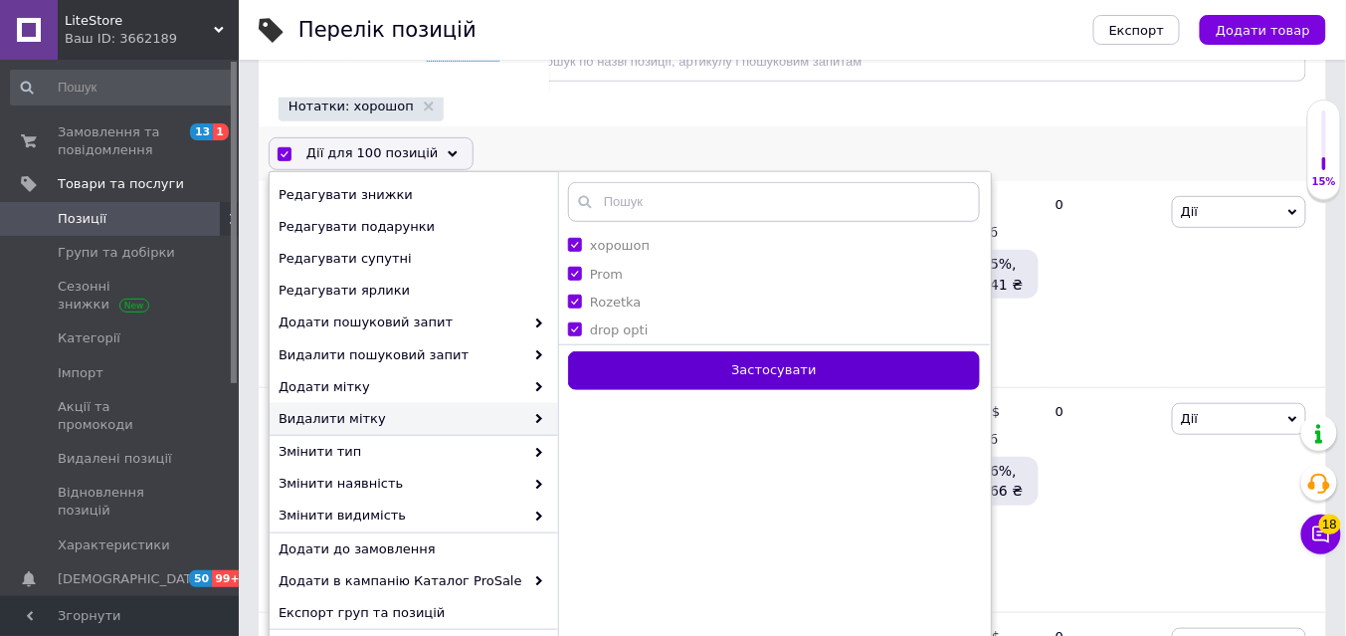
click at [767, 371] on button "Застосувати" at bounding box center [774, 370] width 412 height 39
checkbox input "false"
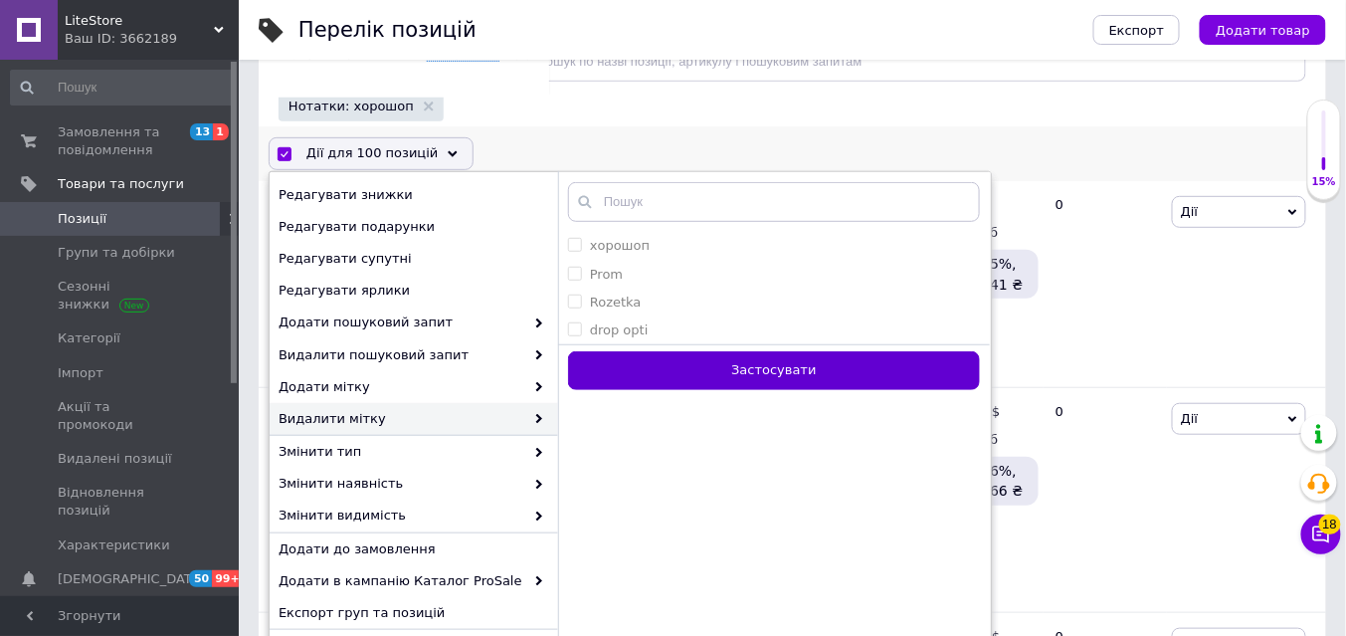
checkbox input "false"
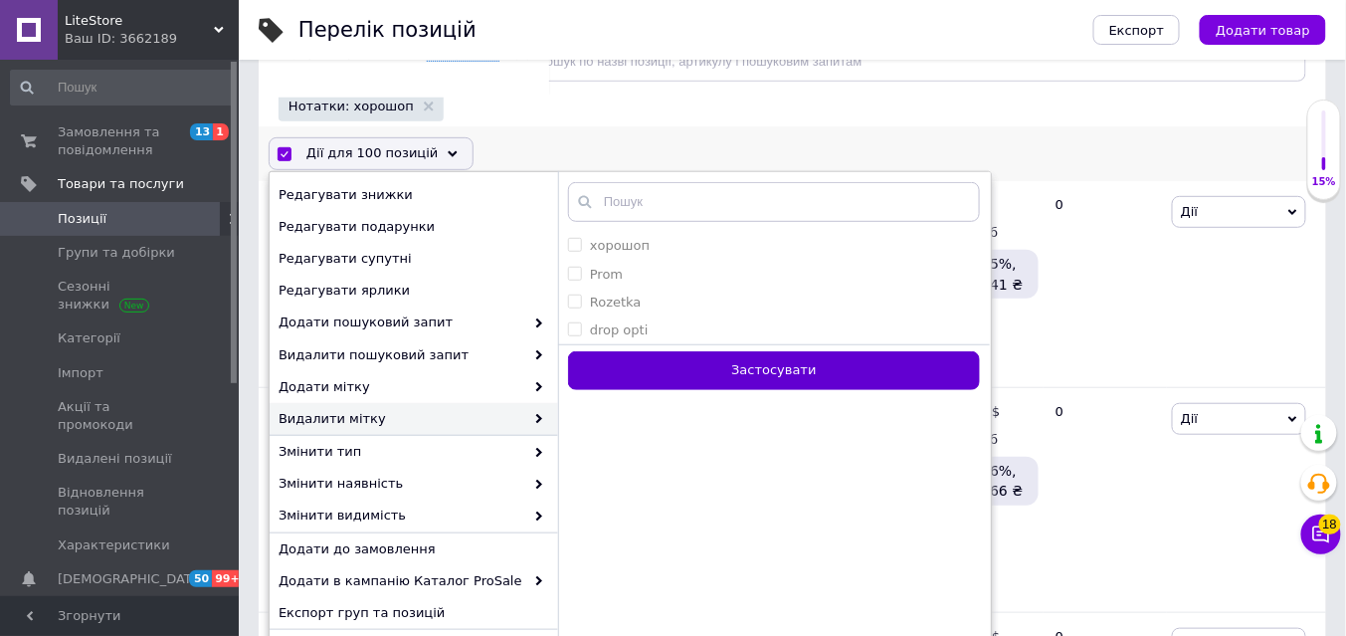
checkbox input "false"
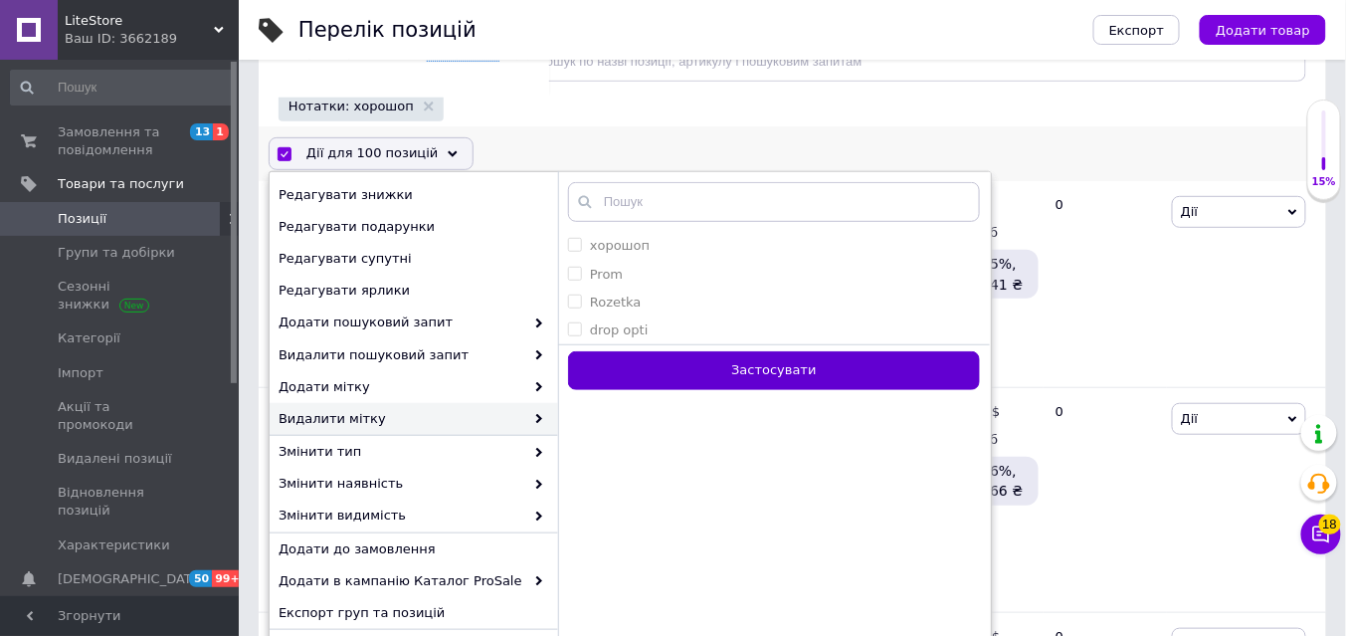
checkbox input "false"
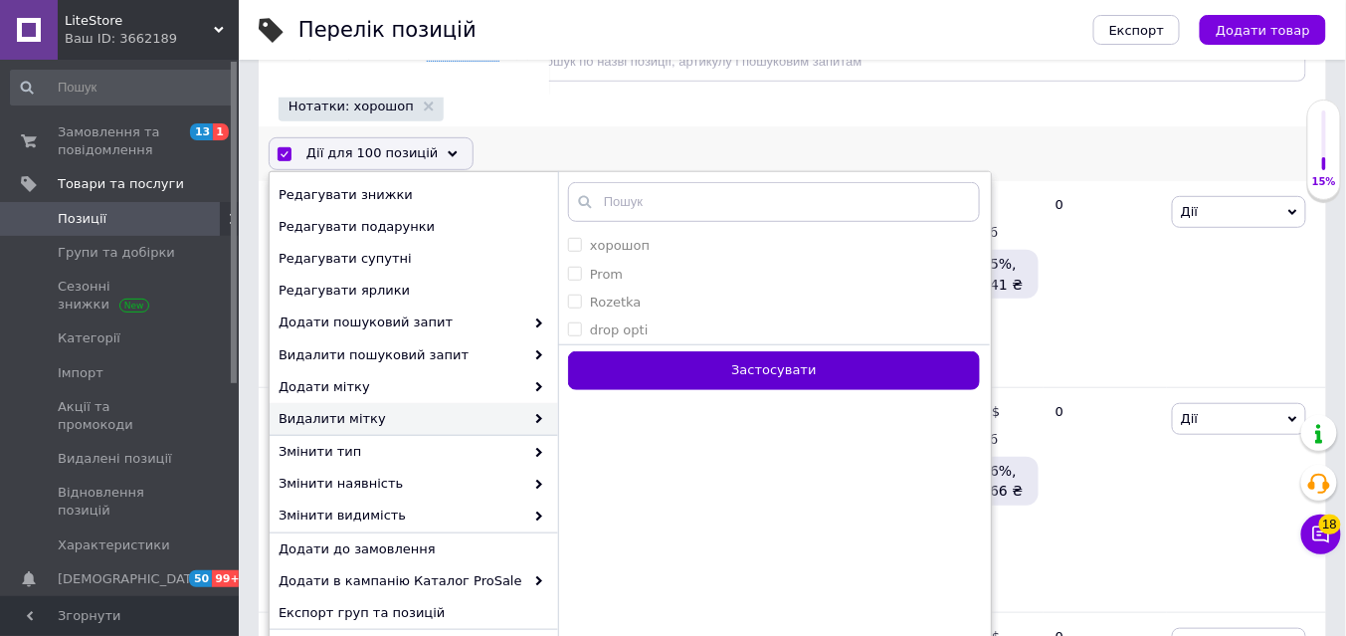
checkbox input "false"
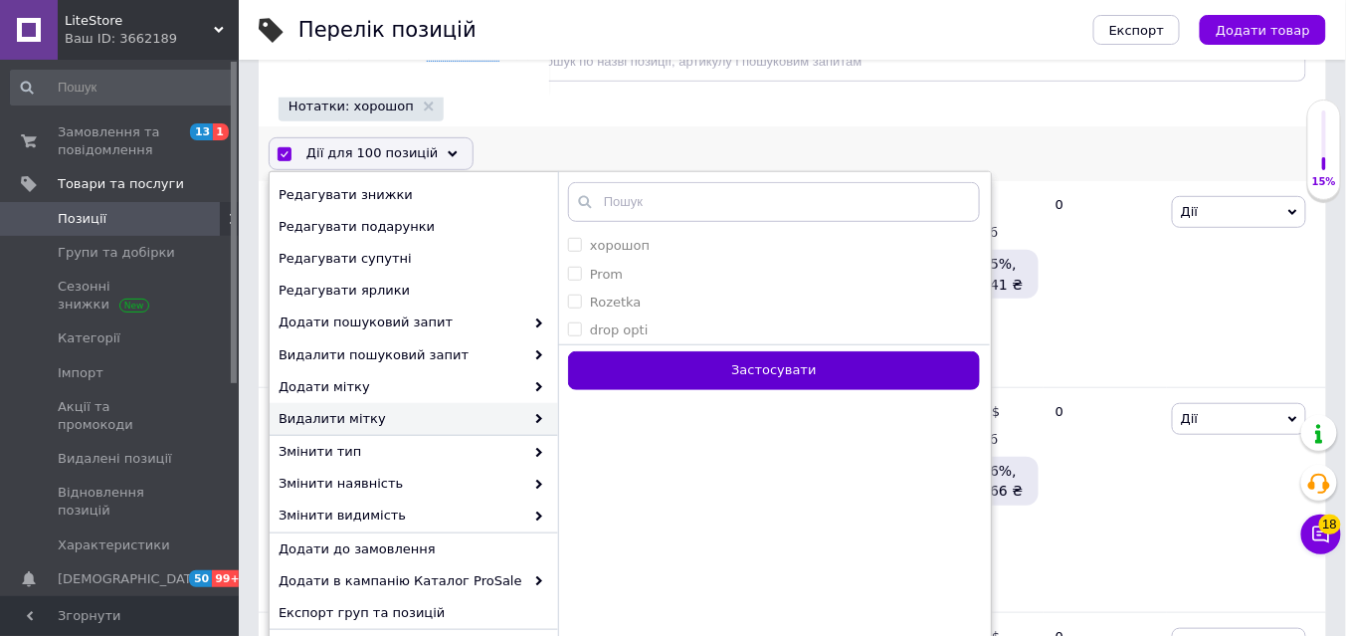
checkbox input "false"
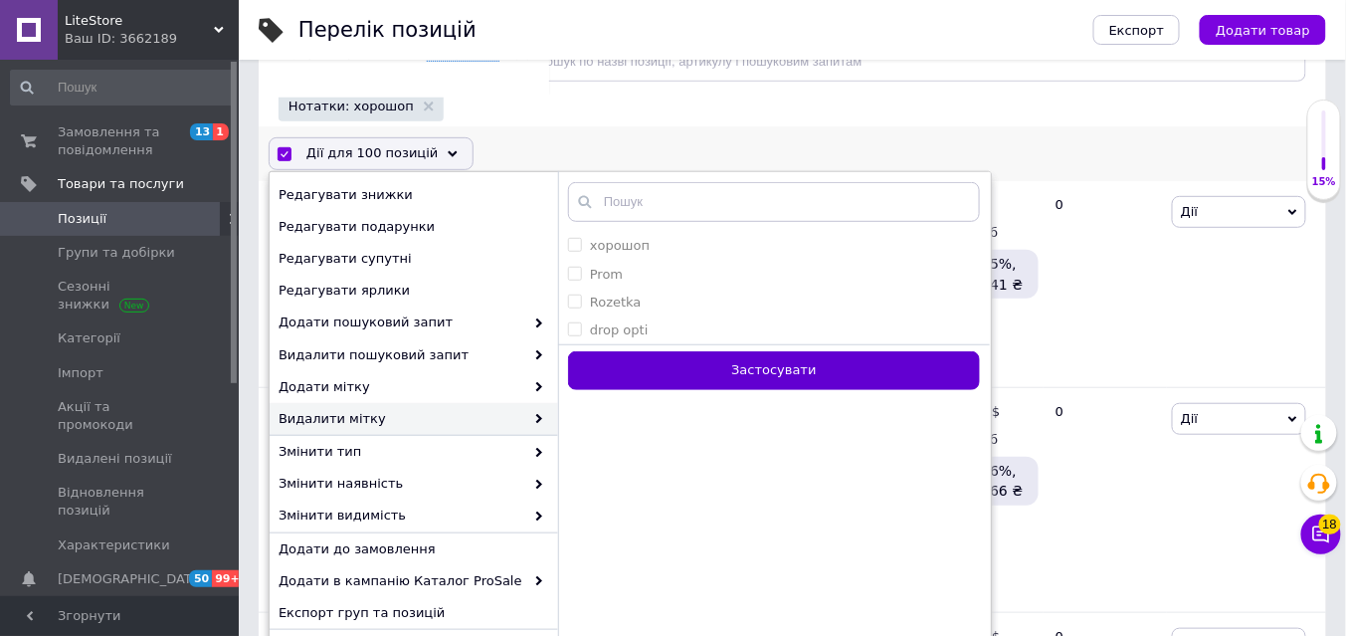
checkbox input "false"
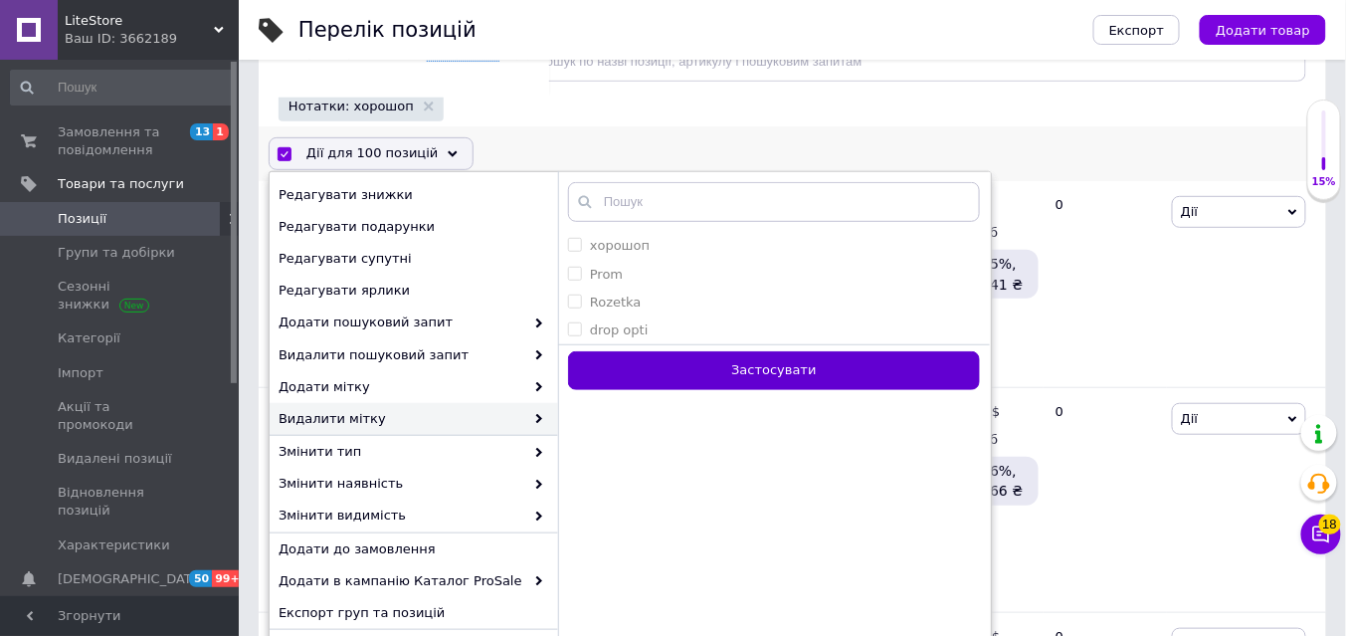
checkbox input "false"
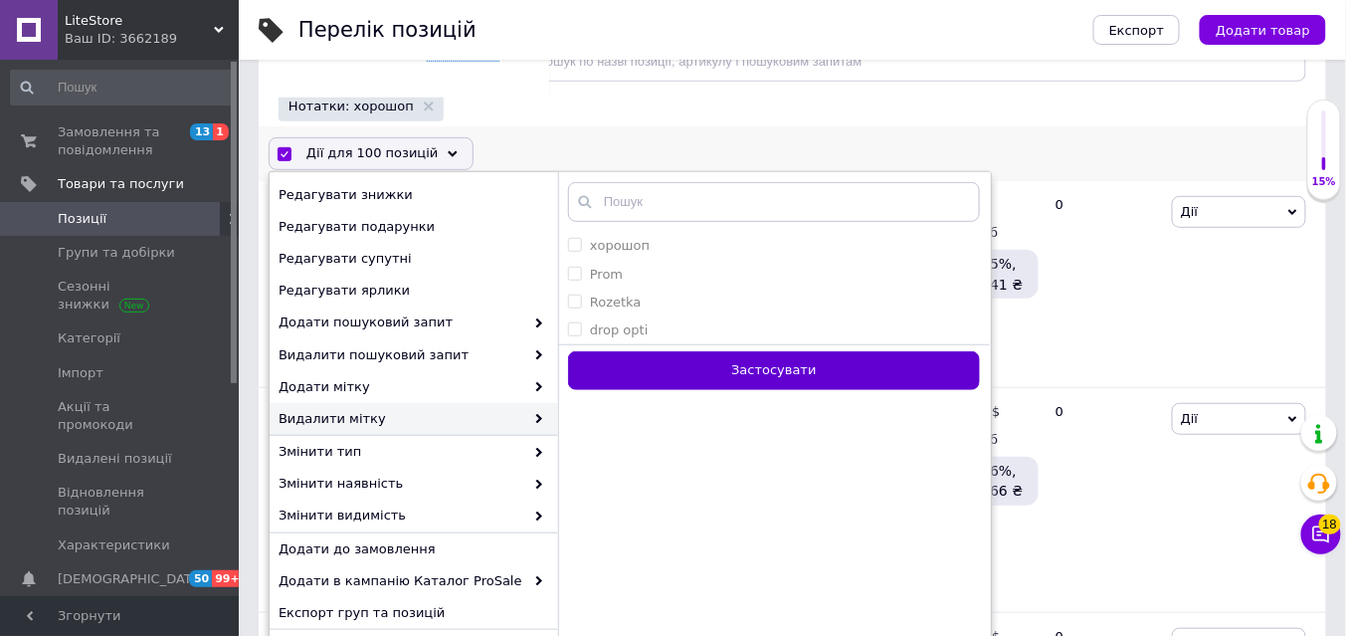
checkbox input "false"
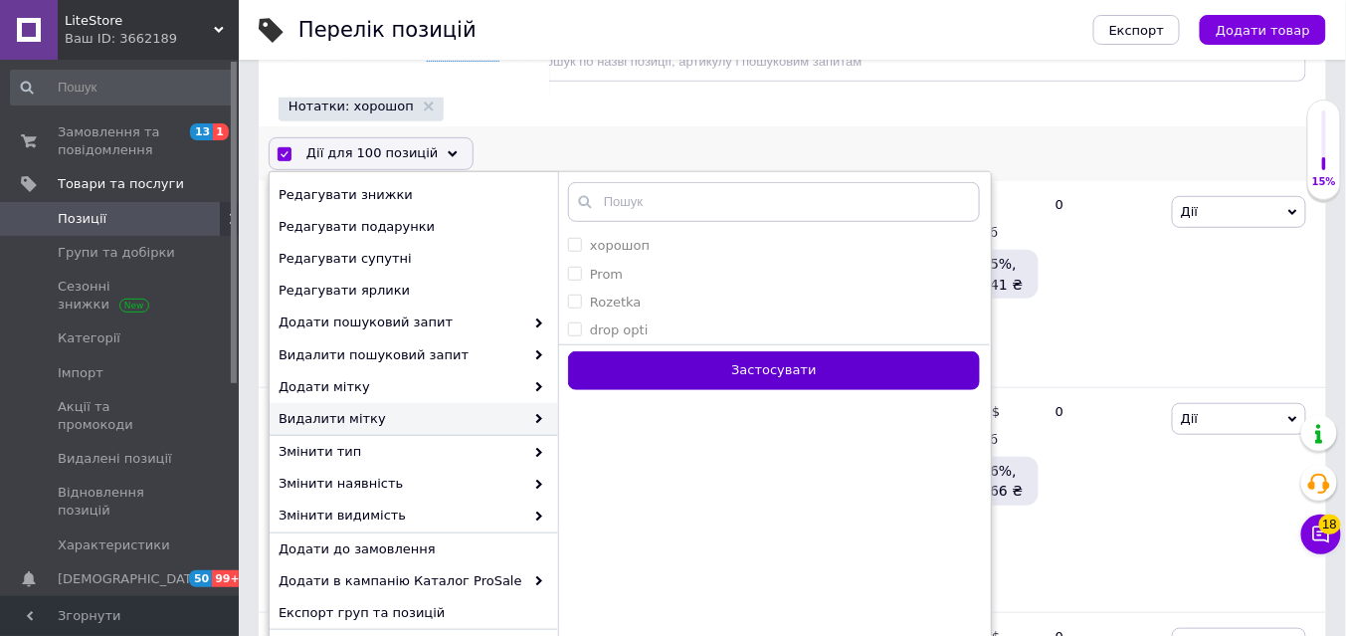
checkbox input "false"
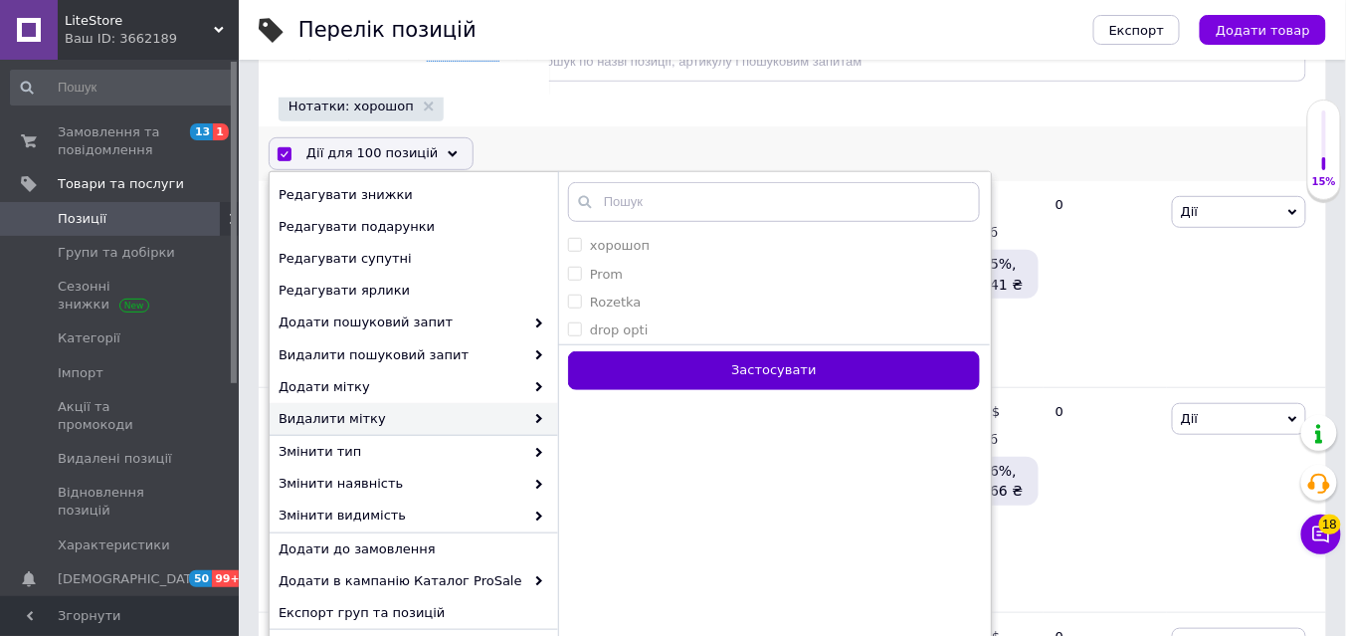
checkbox input "false"
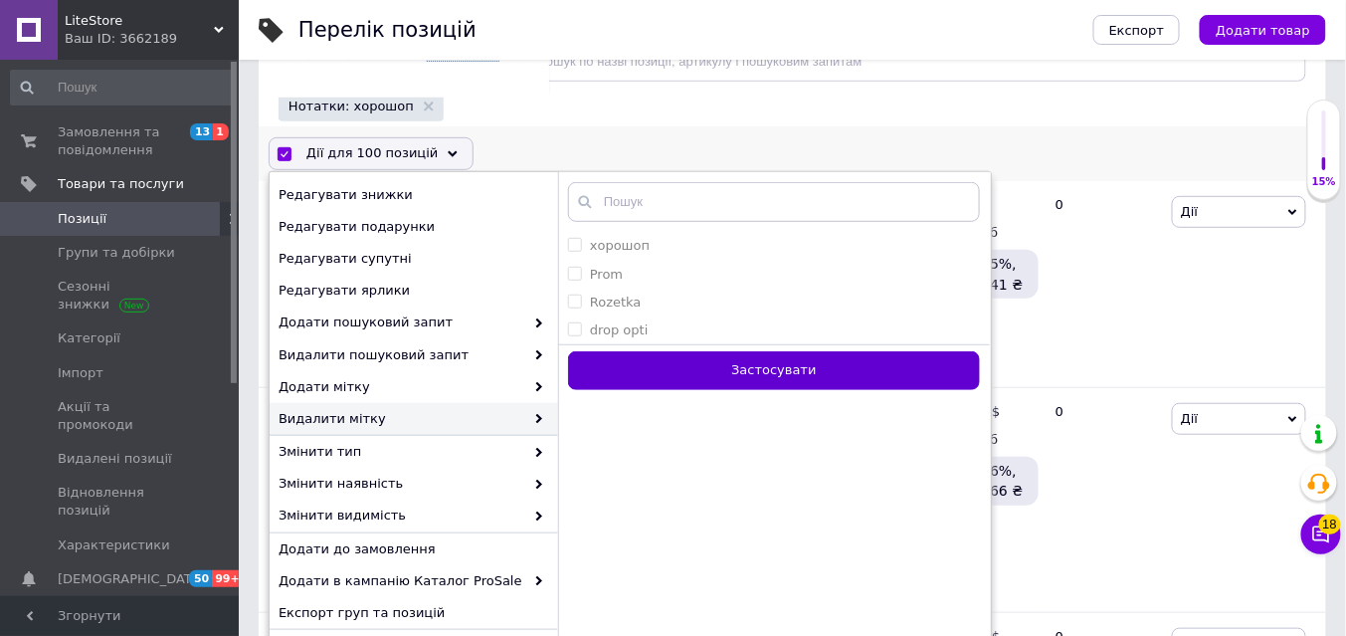
checkbox input "false"
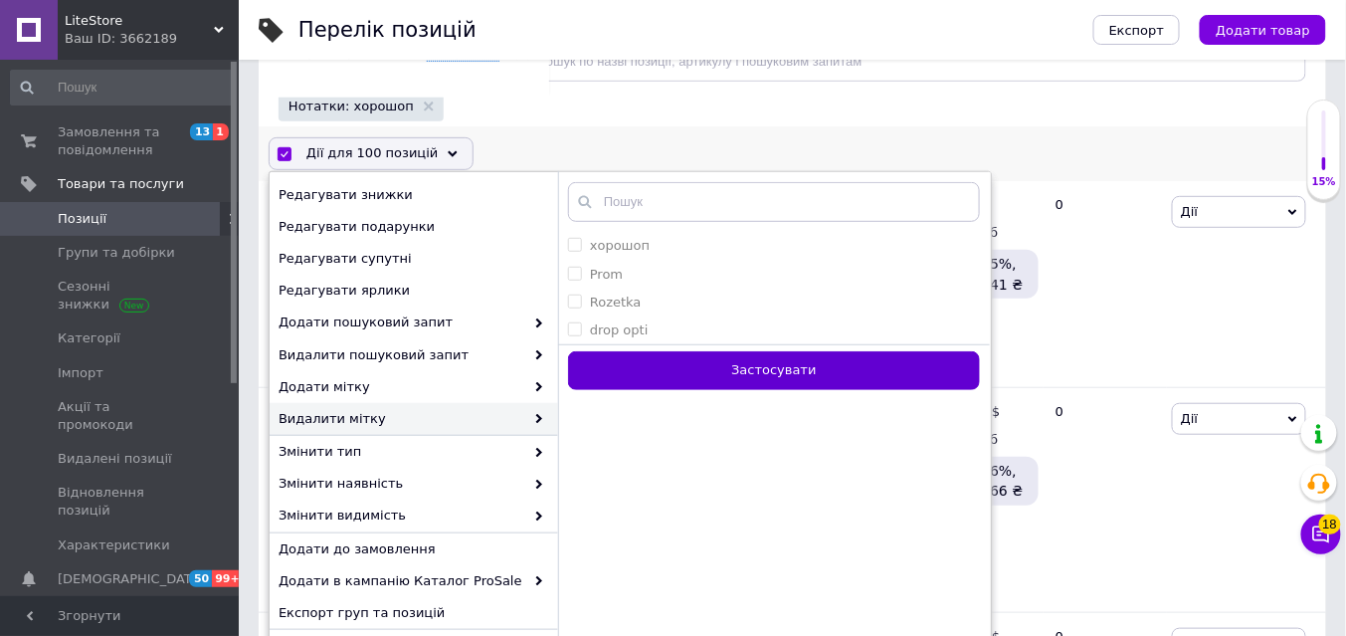
checkbox input "false"
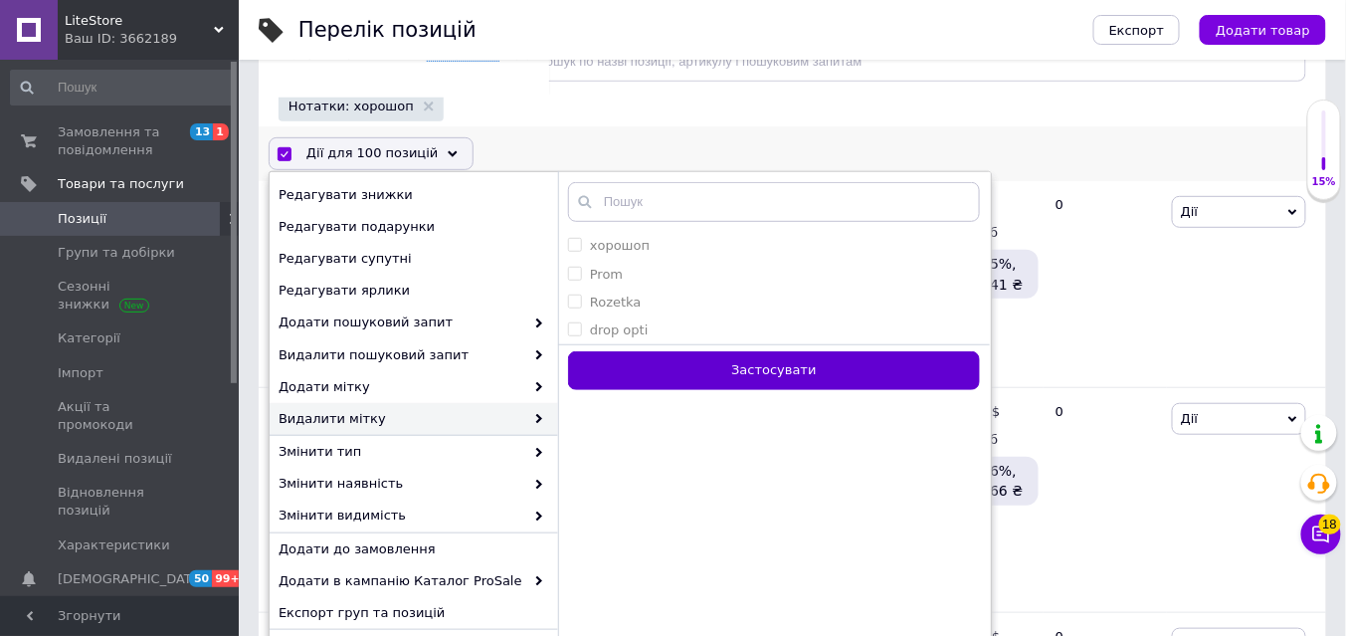
checkbox input "false"
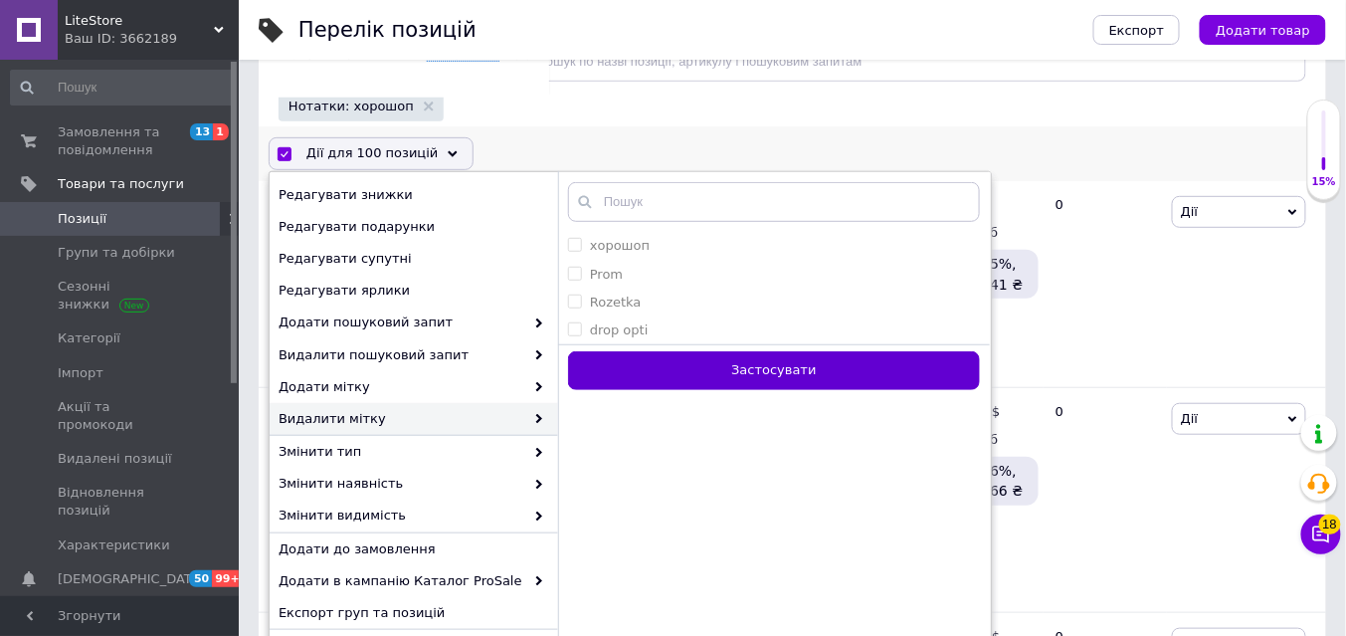
checkbox input "false"
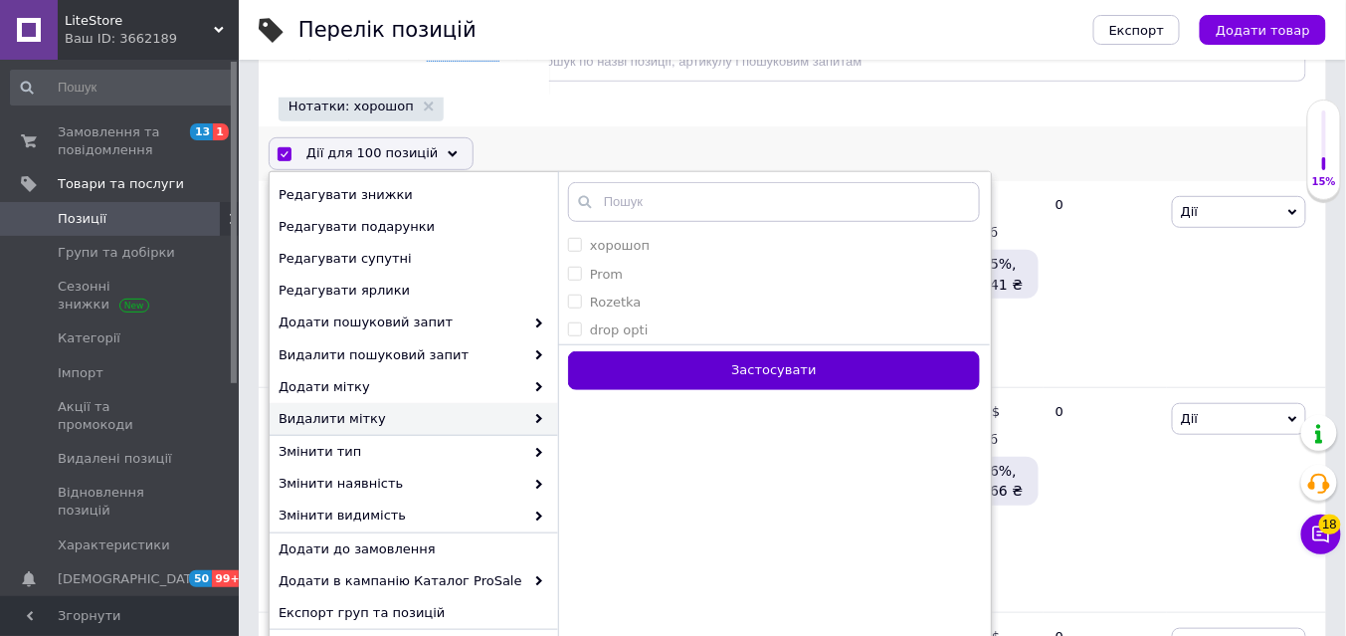
checkbox input "false"
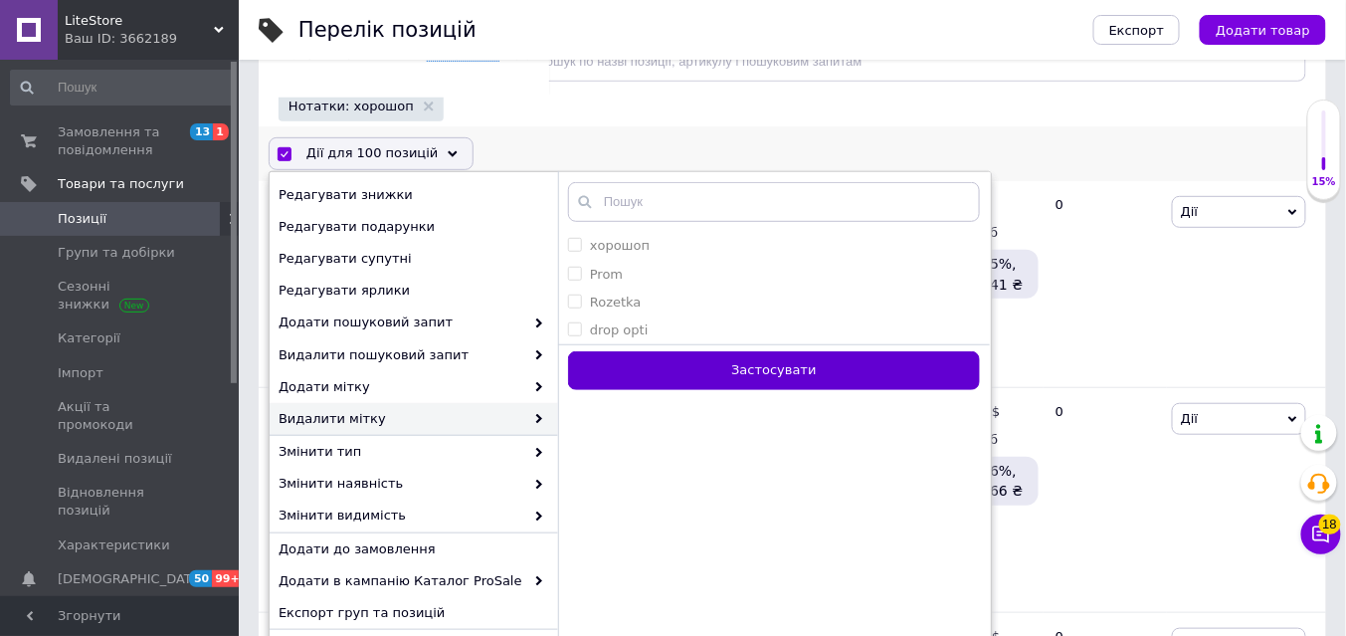
checkbox input "false"
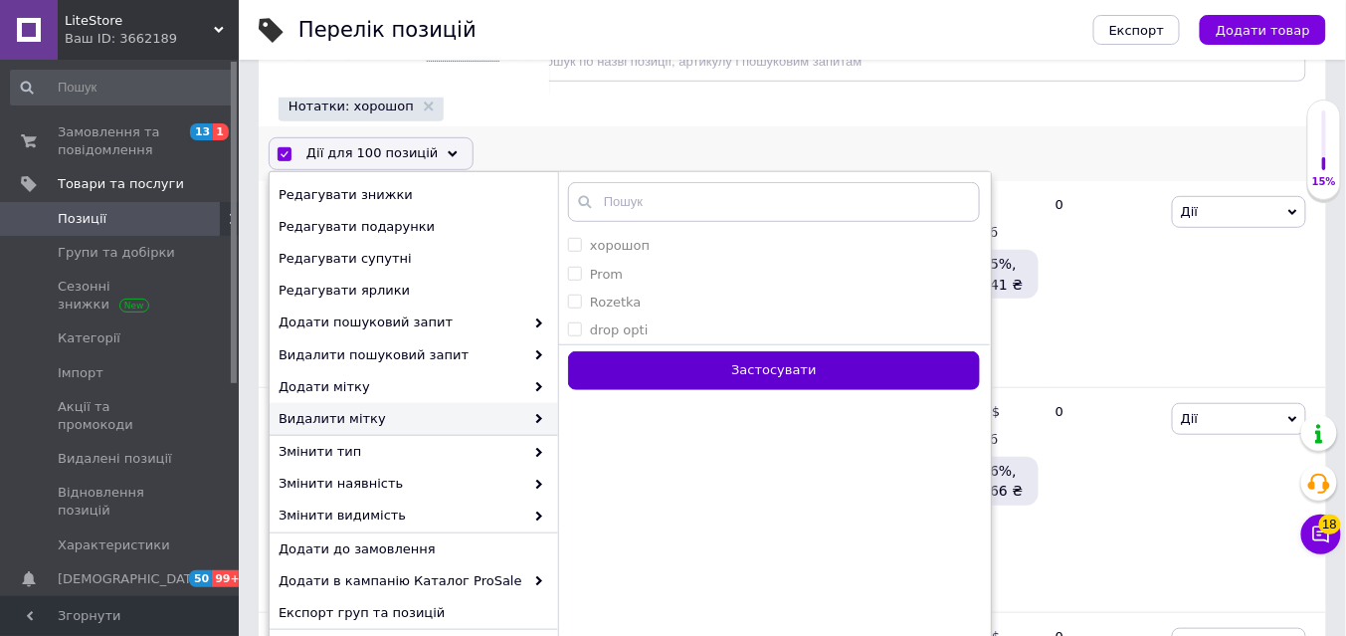
checkbox input "false"
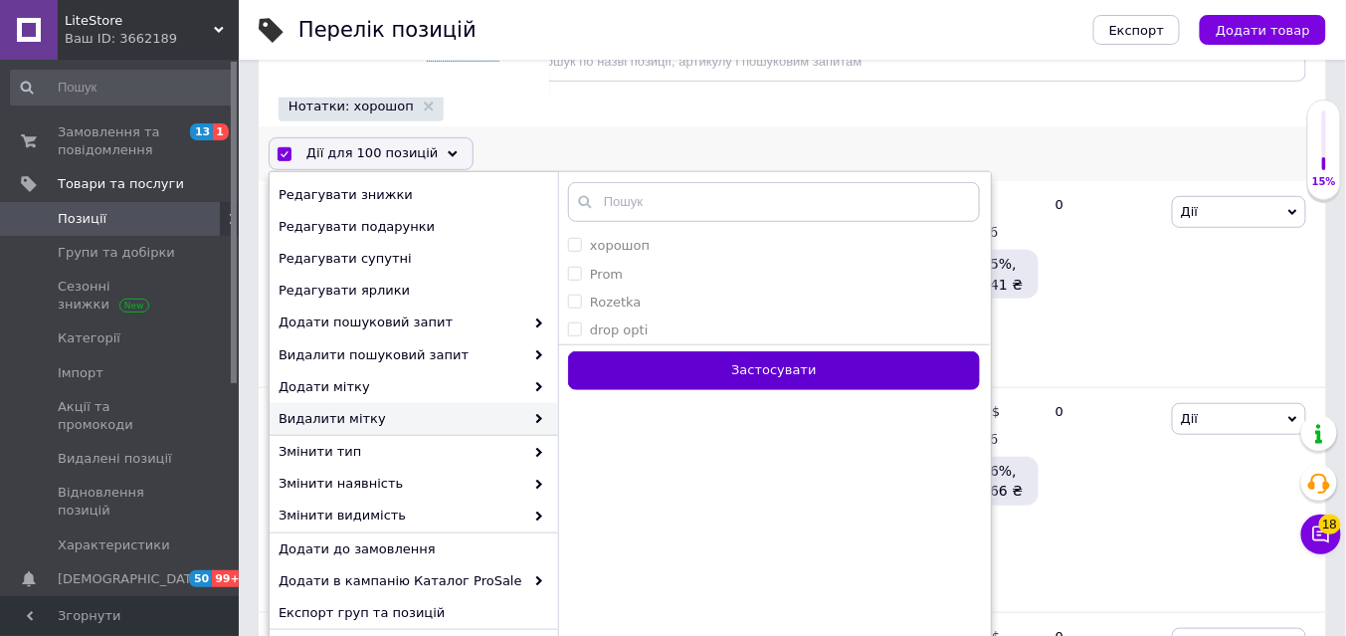
checkbox input "false"
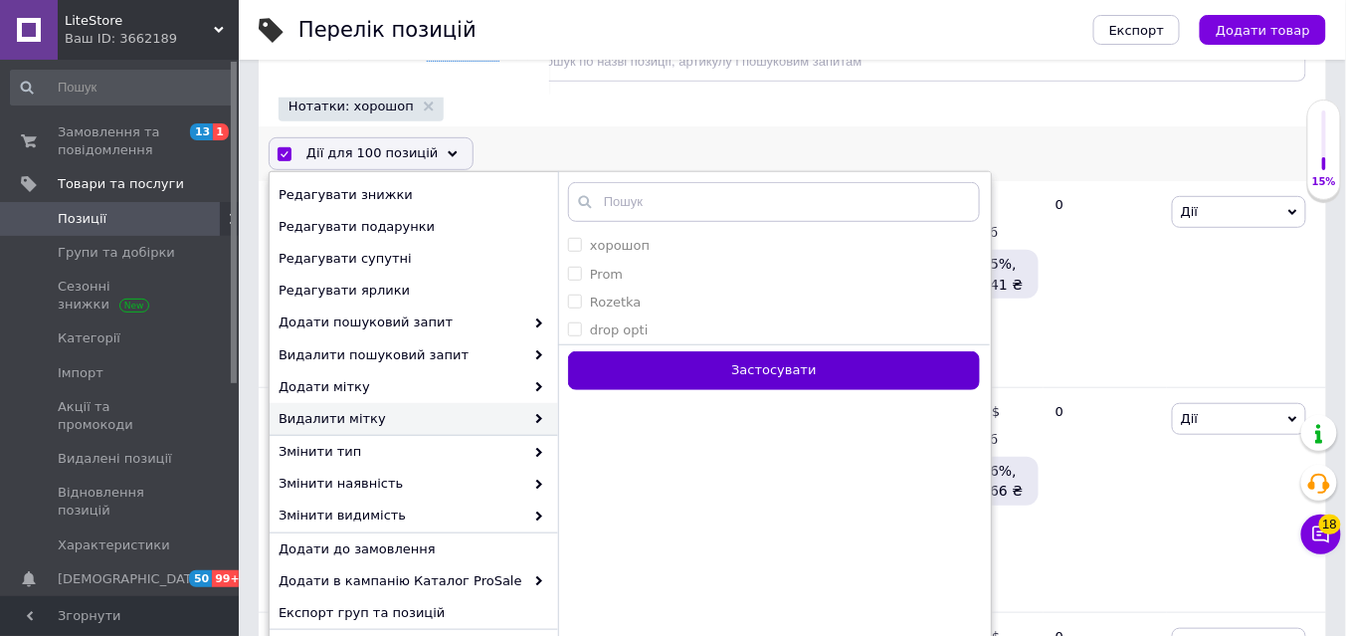
checkbox input "false"
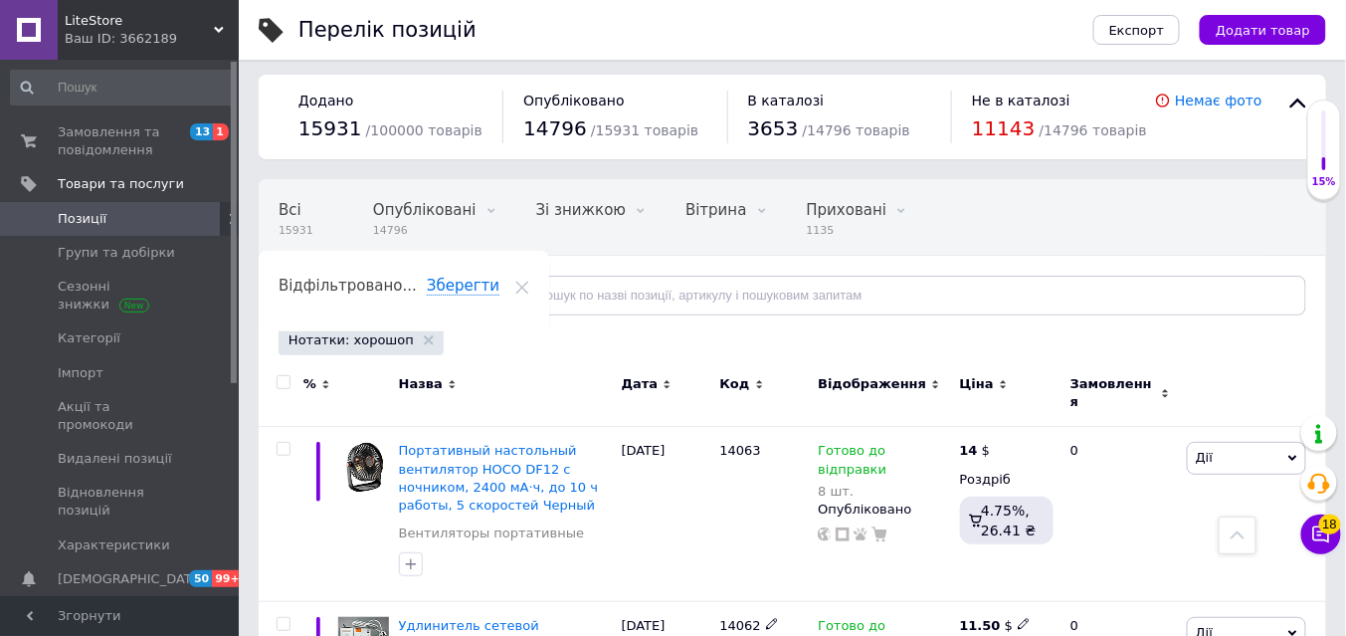
scroll to position [0, 0]
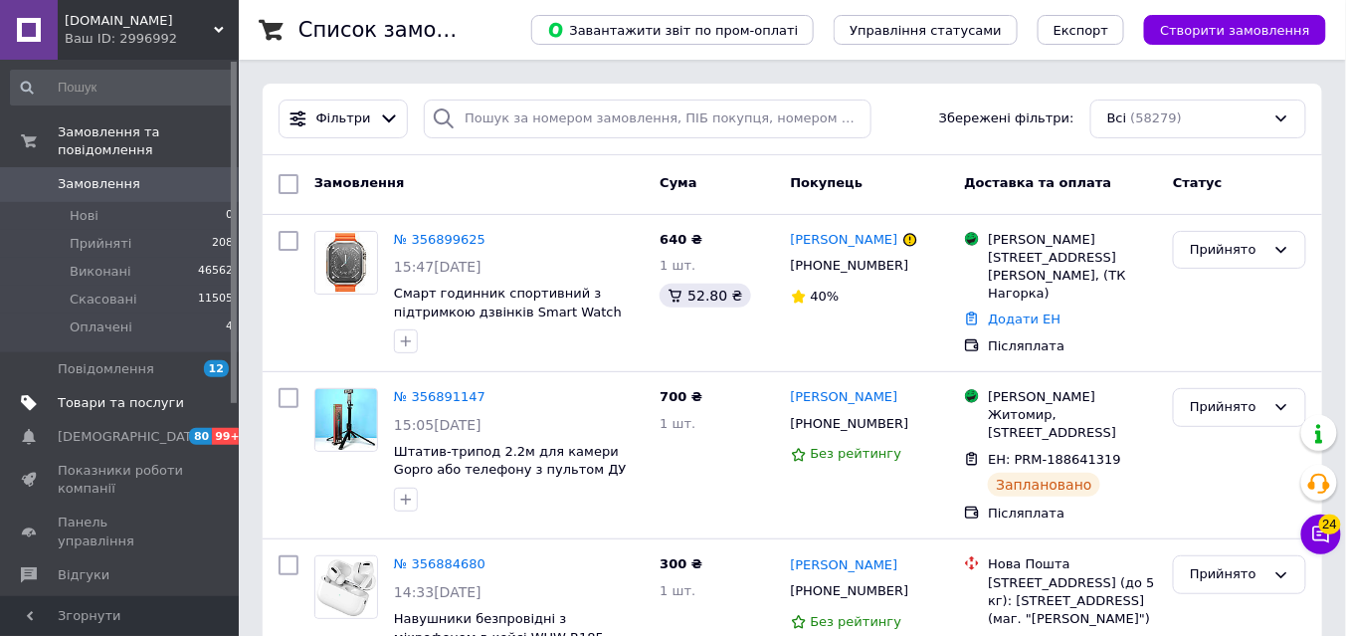
click at [117, 394] on span "Товари та послуги" at bounding box center [121, 403] width 126 height 18
